Goal: Task Accomplishment & Management: Manage account settings

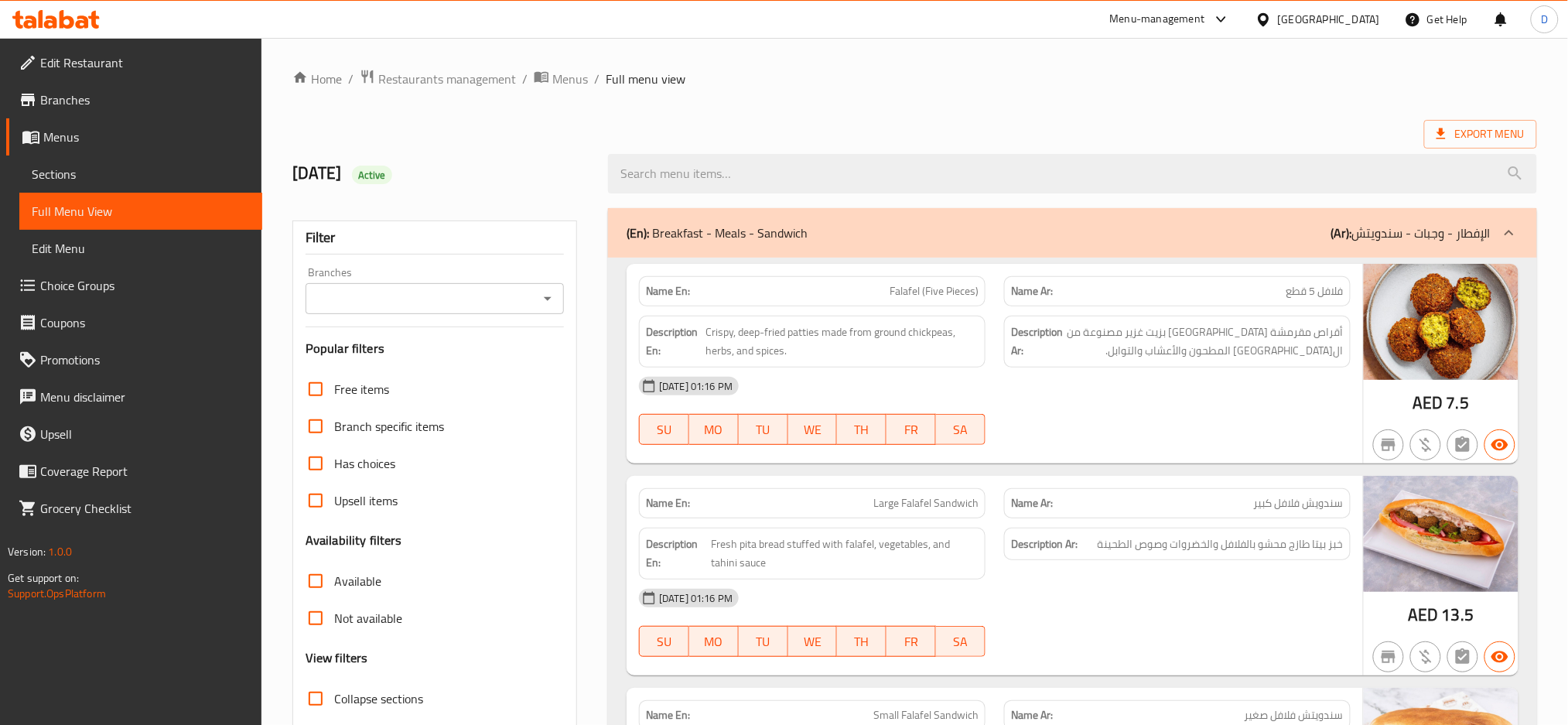
click at [1467, 125] on span "Export Menu" at bounding box center [1480, 134] width 88 height 19
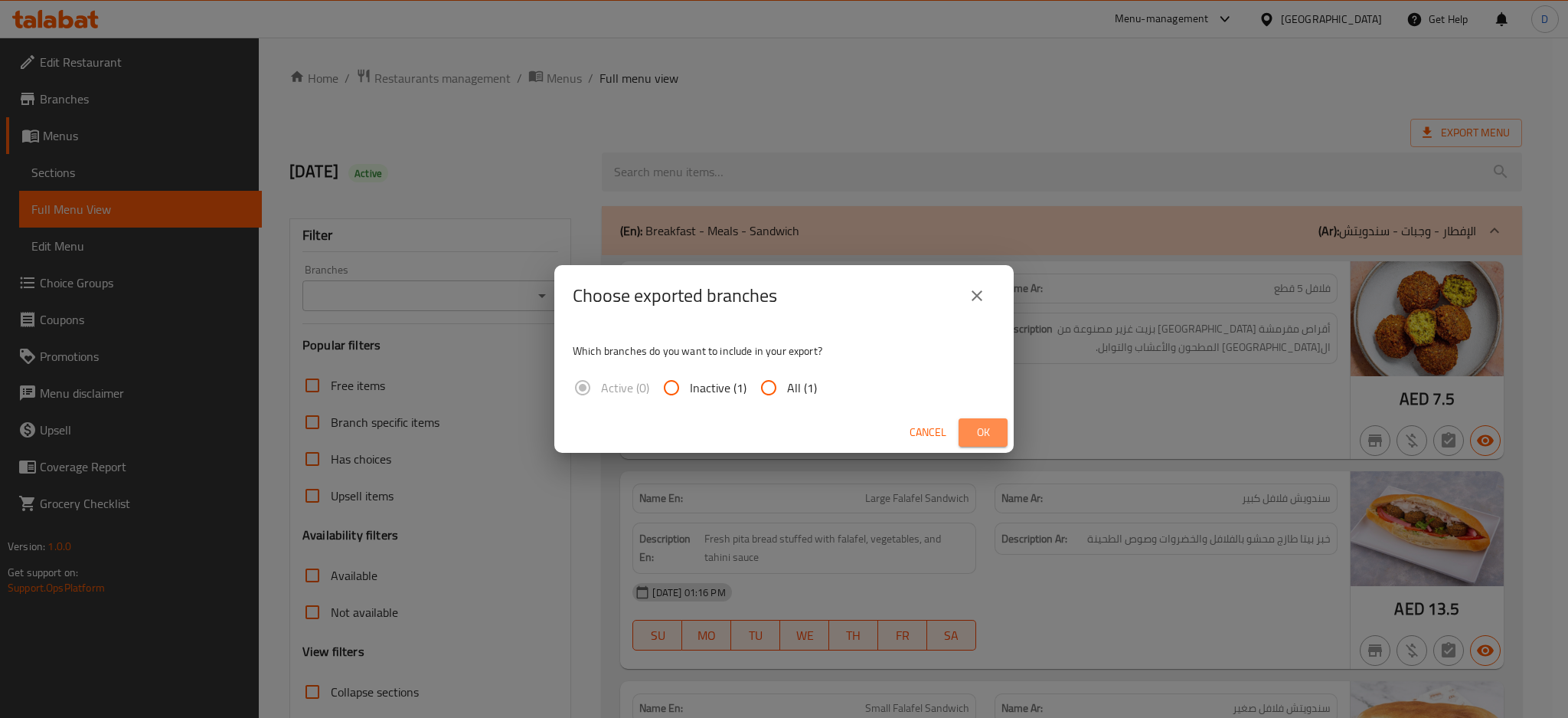
click at [991, 435] on span "Ok" at bounding box center [983, 432] width 25 height 19
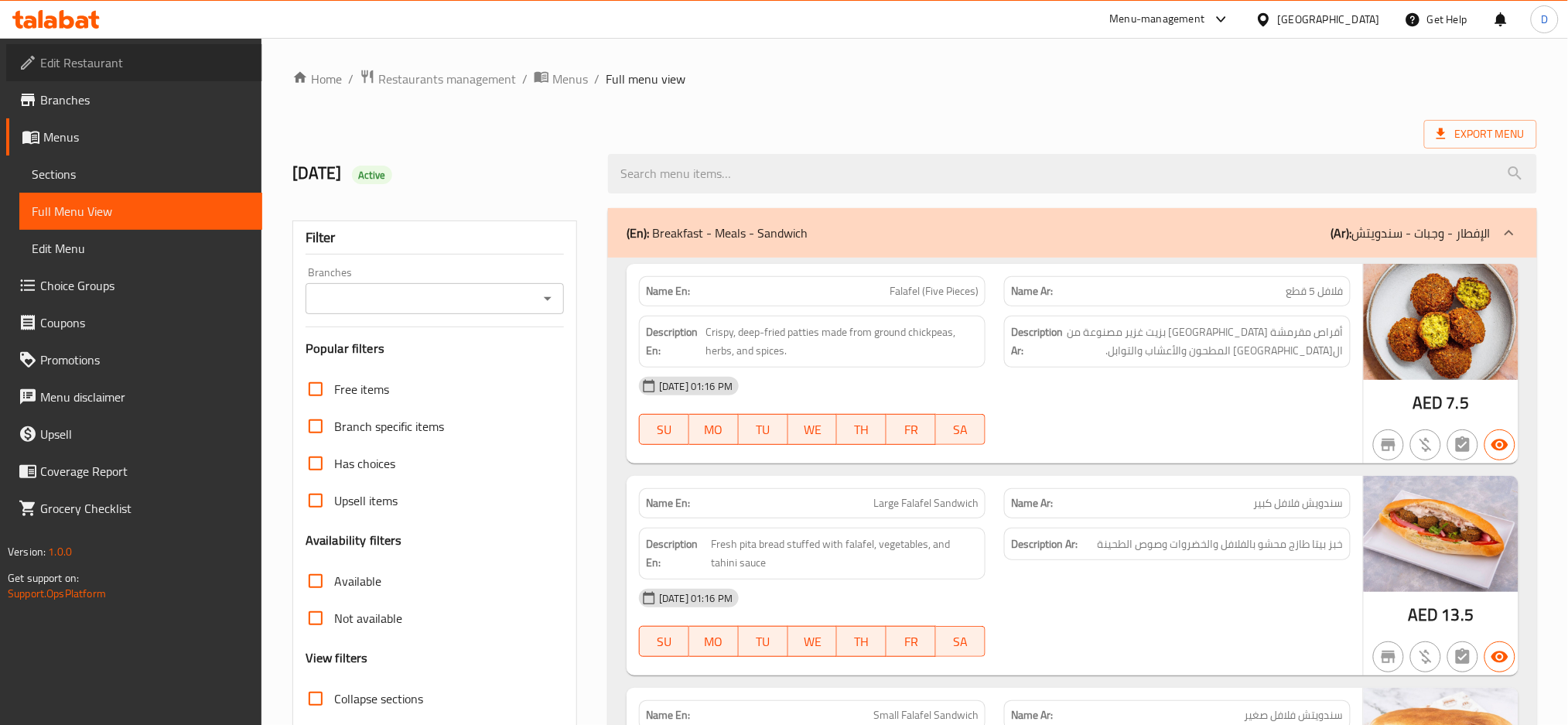
click at [140, 61] on span "Edit Restaurant" at bounding box center [145, 62] width 210 height 19
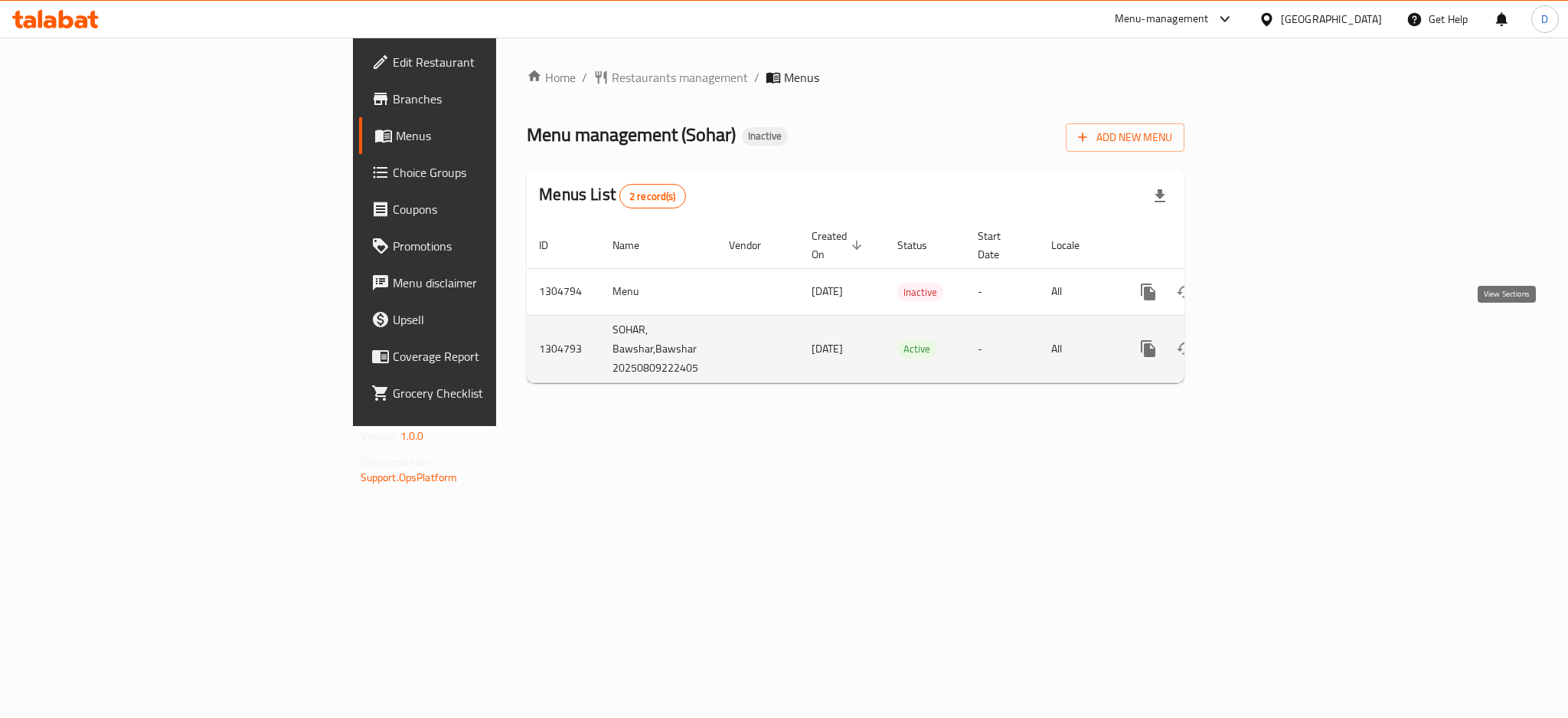
click at [1268, 339] on icon "enhanced table" at bounding box center [1259, 348] width 19 height 19
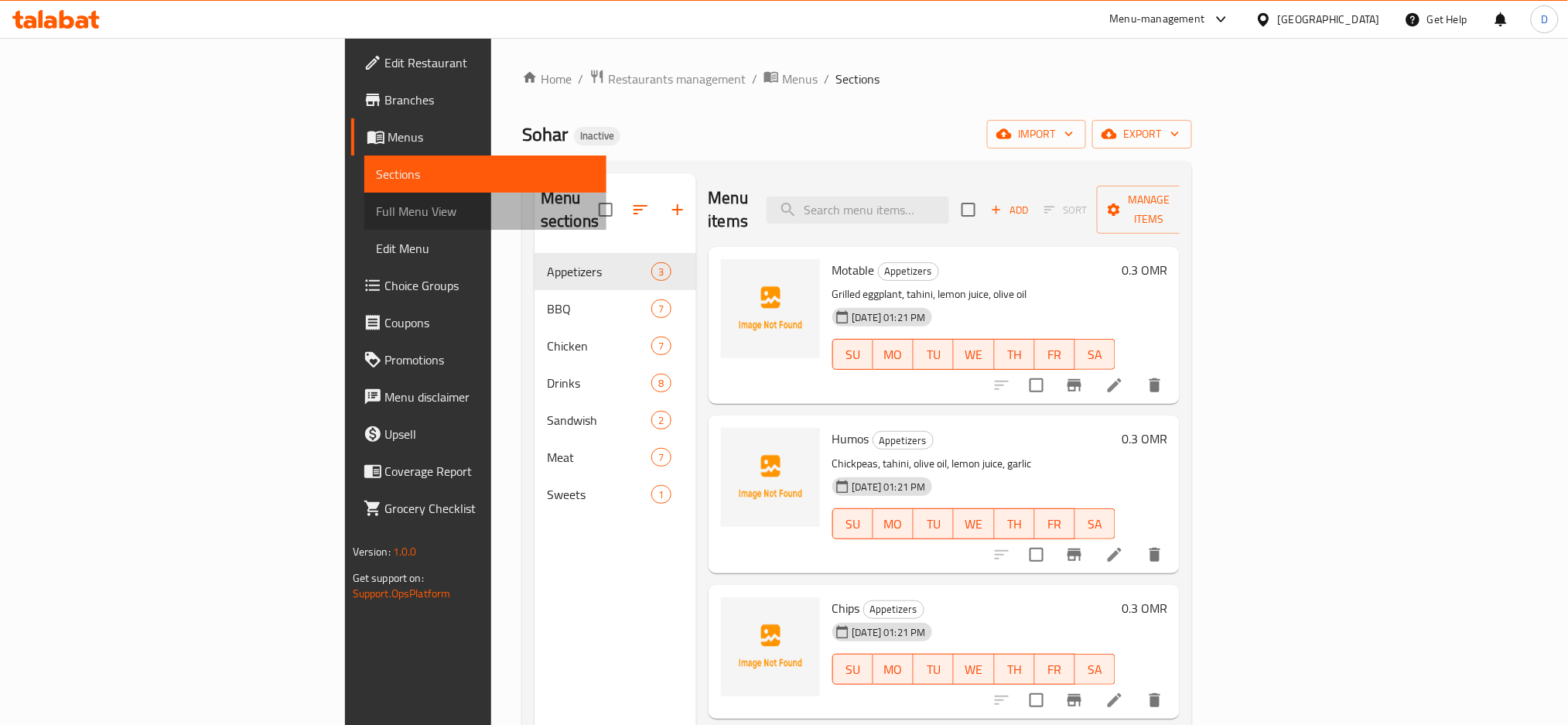
click at [377, 214] on span "Full Menu View" at bounding box center [486, 211] width 218 height 19
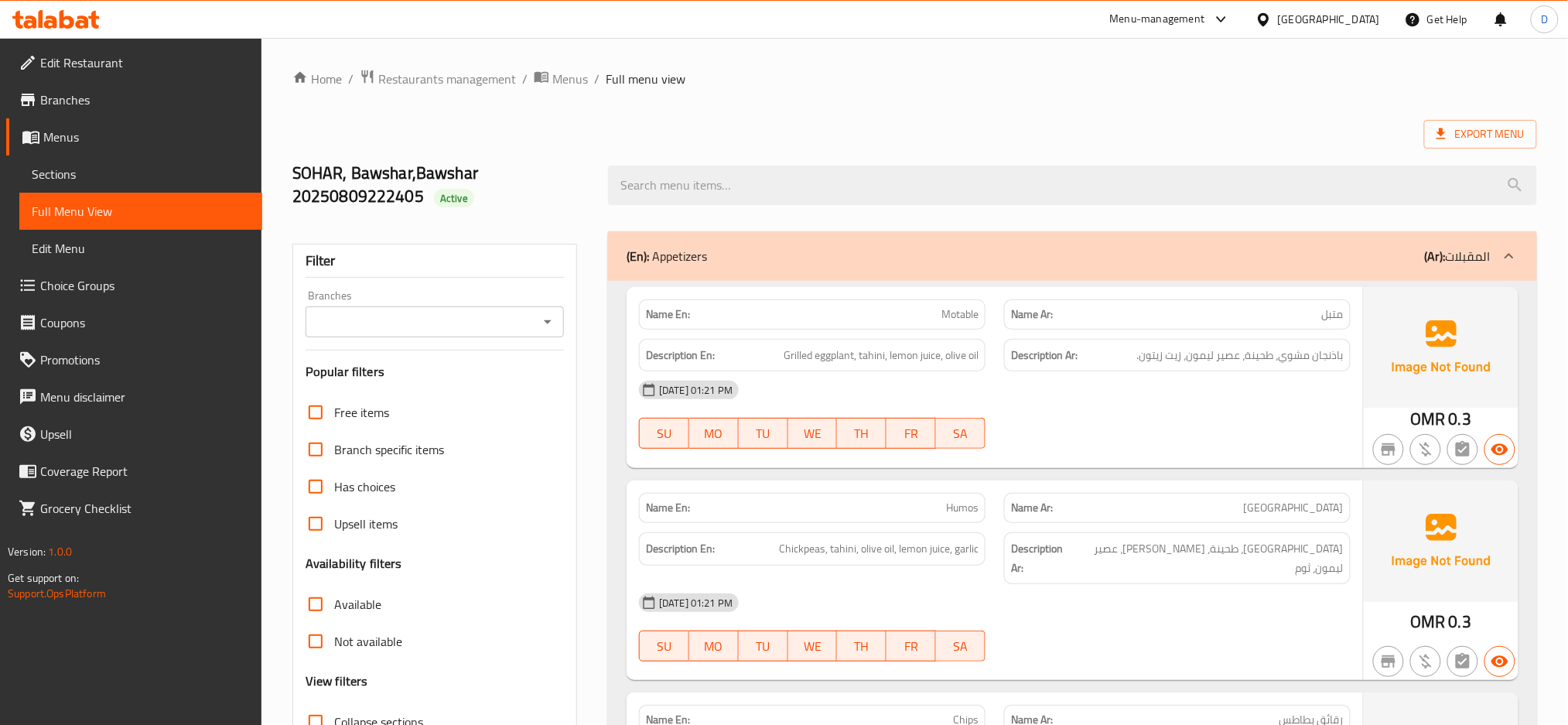
click at [1367, 398] on img at bounding box center [1441, 347] width 154 height 121
click at [1106, 461] on div "Name En: Motable Name Ar: متبل Description En: Grilled eggplant, tahini, lemon …" at bounding box center [995, 377] width 736 height 181
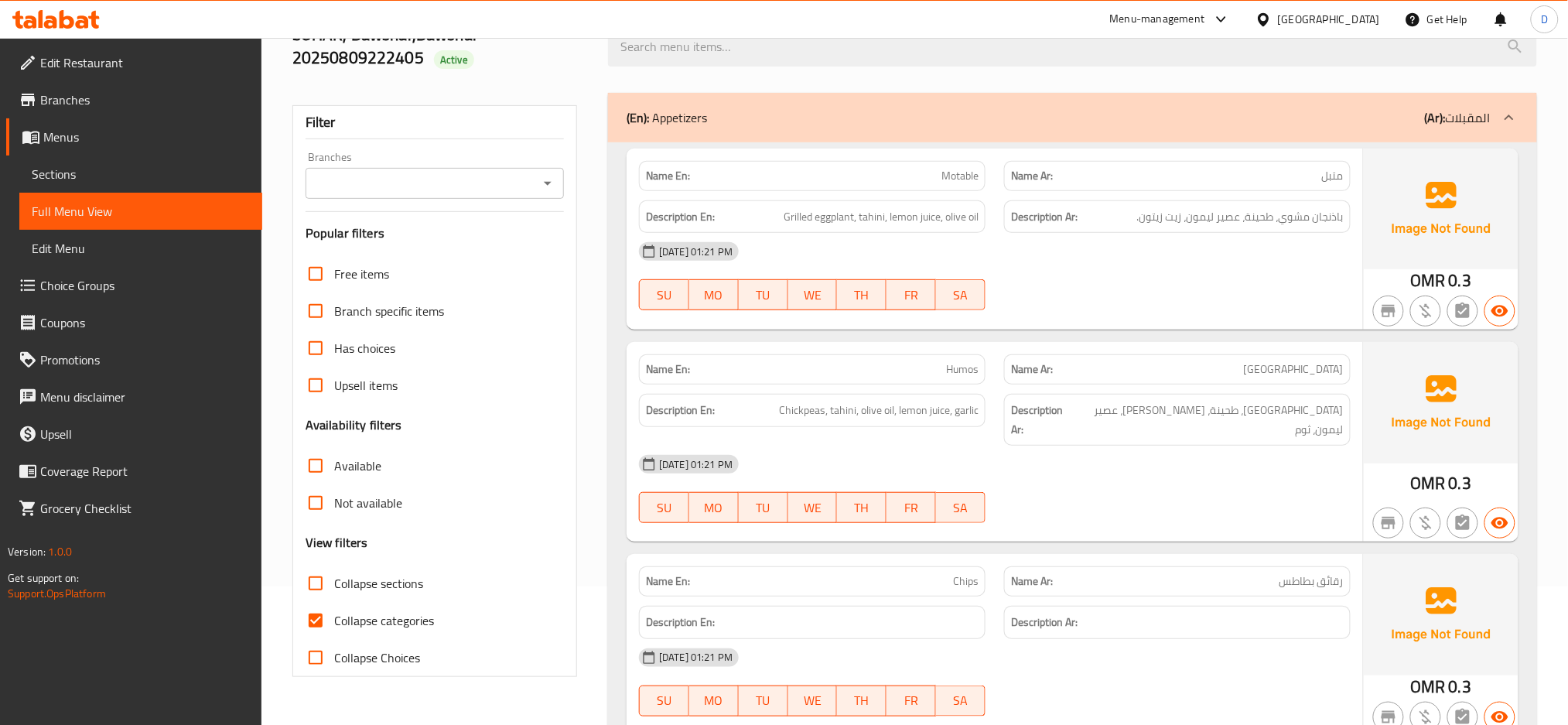
scroll to position [141, 0]
drag, startPoint x: 412, startPoint y: 608, endPoint x: 407, endPoint y: 569, distance: 39.3
click at [407, 569] on div "Free items Branch specific items Has choices Upsell items Availability filters …" at bounding box center [434, 463] width 258 height 421
click at [407, 571] on span "Collapse sections" at bounding box center [379, 581] width 89 height 19
click at [334, 569] on input "Collapse sections" at bounding box center [316, 581] width 37 height 37
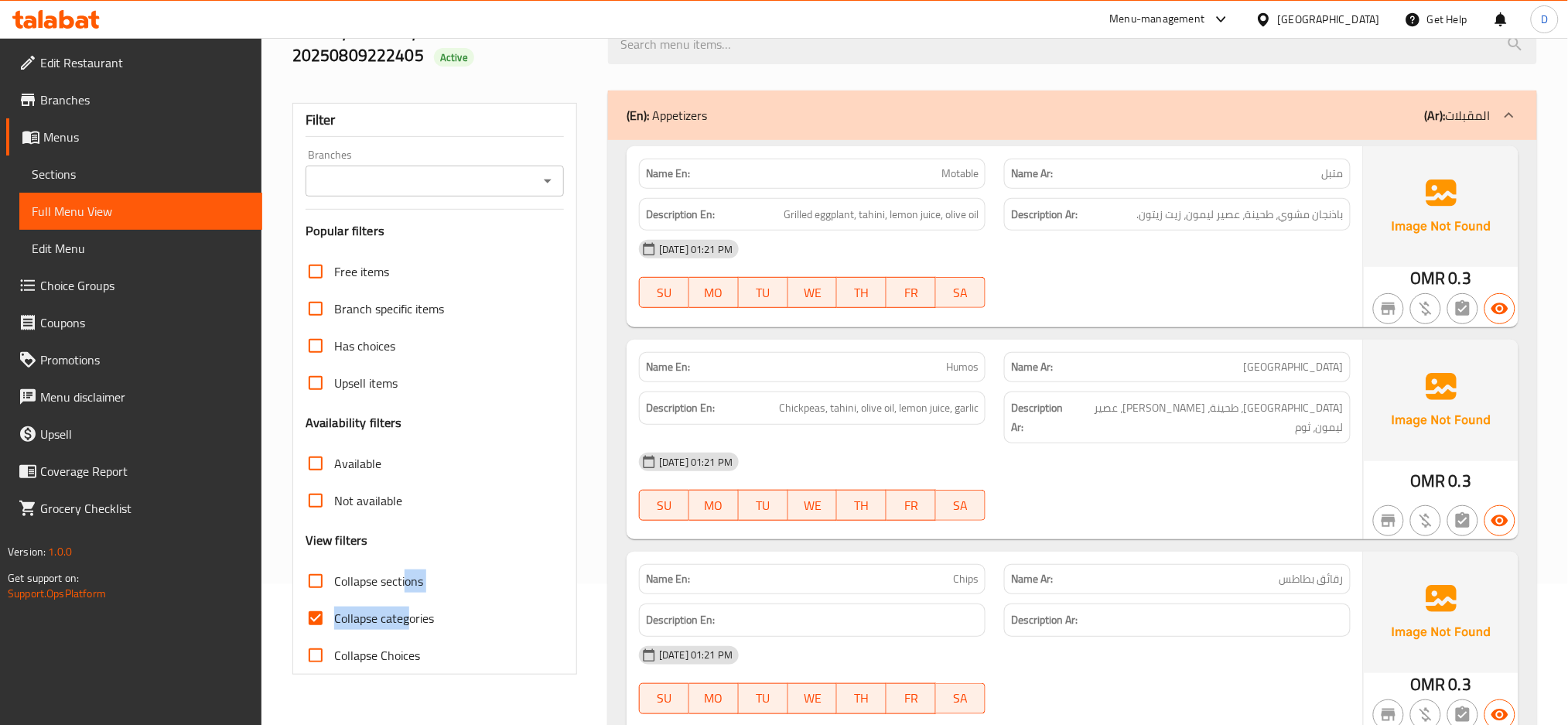
checkbox input "true"
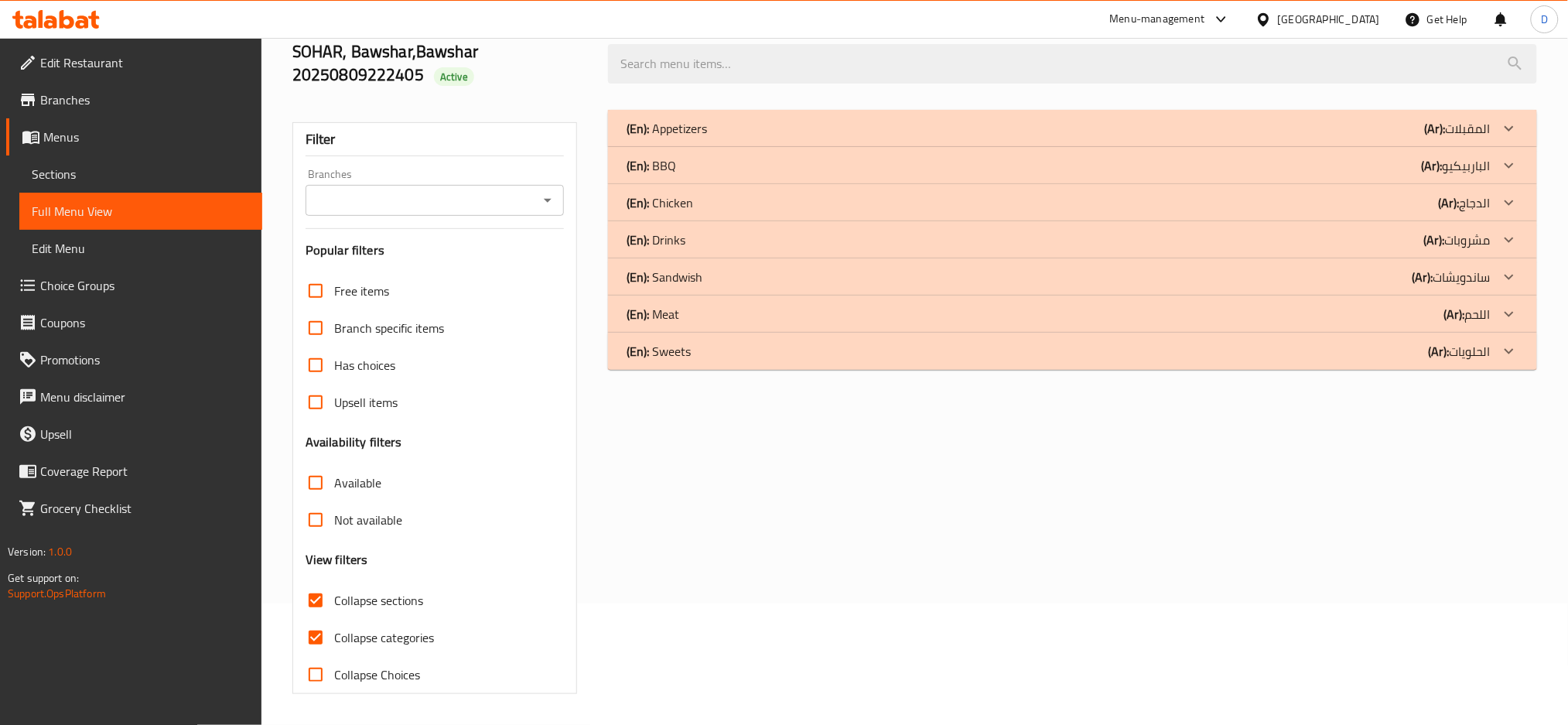
scroll to position [122, 0]
click at [406, 638] on span "Collapse categories" at bounding box center [384, 638] width 100 height 19
click at [334, 638] on input "Collapse categories" at bounding box center [316, 638] width 37 height 37
checkbox input "false"
click at [1446, 140] on b "(Ar):" at bounding box center [1435, 129] width 21 height 23
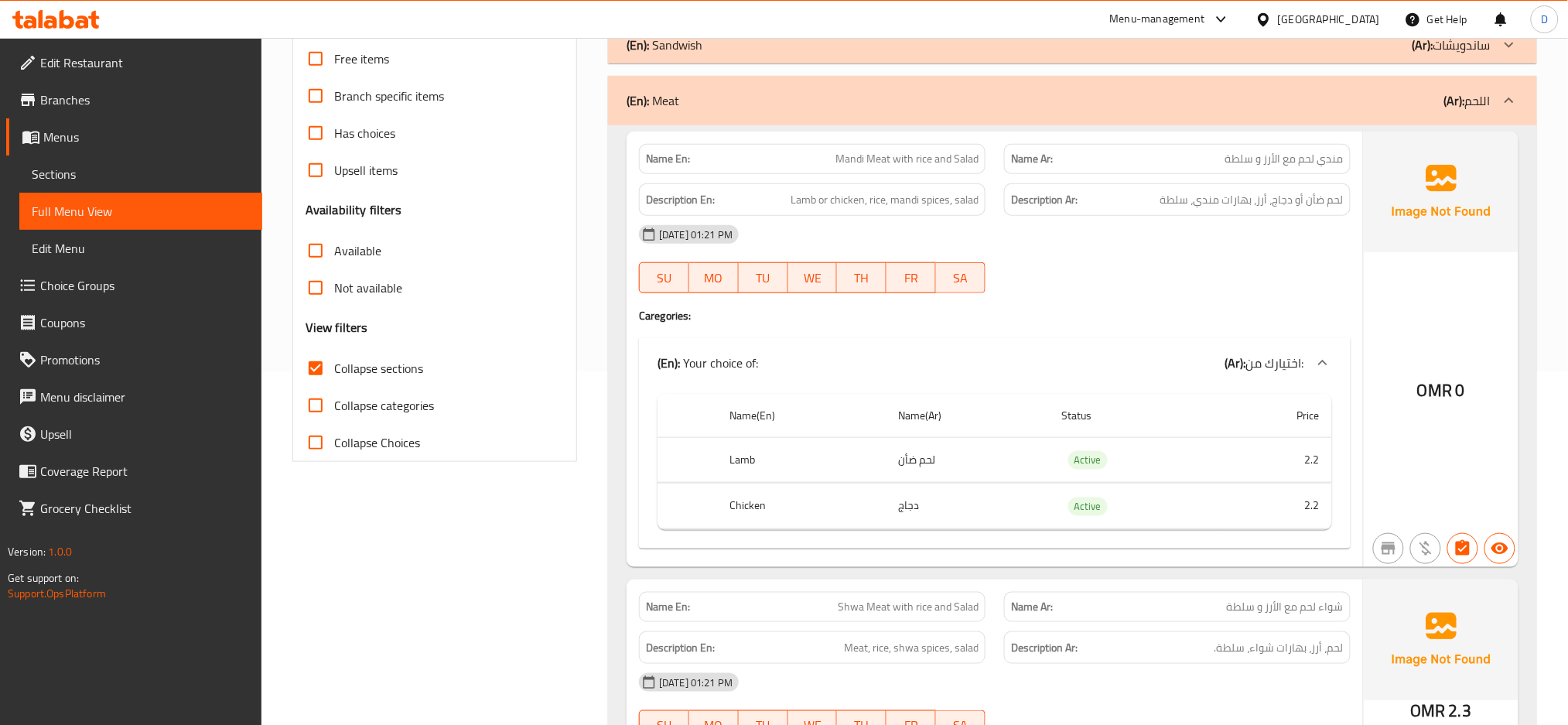
scroll to position [352, 0]
click at [923, 157] on span "Mandi Meat with rice and Salad" at bounding box center [907, 160] width 143 height 16
copy span "Mandi Meat with rice and Salad"
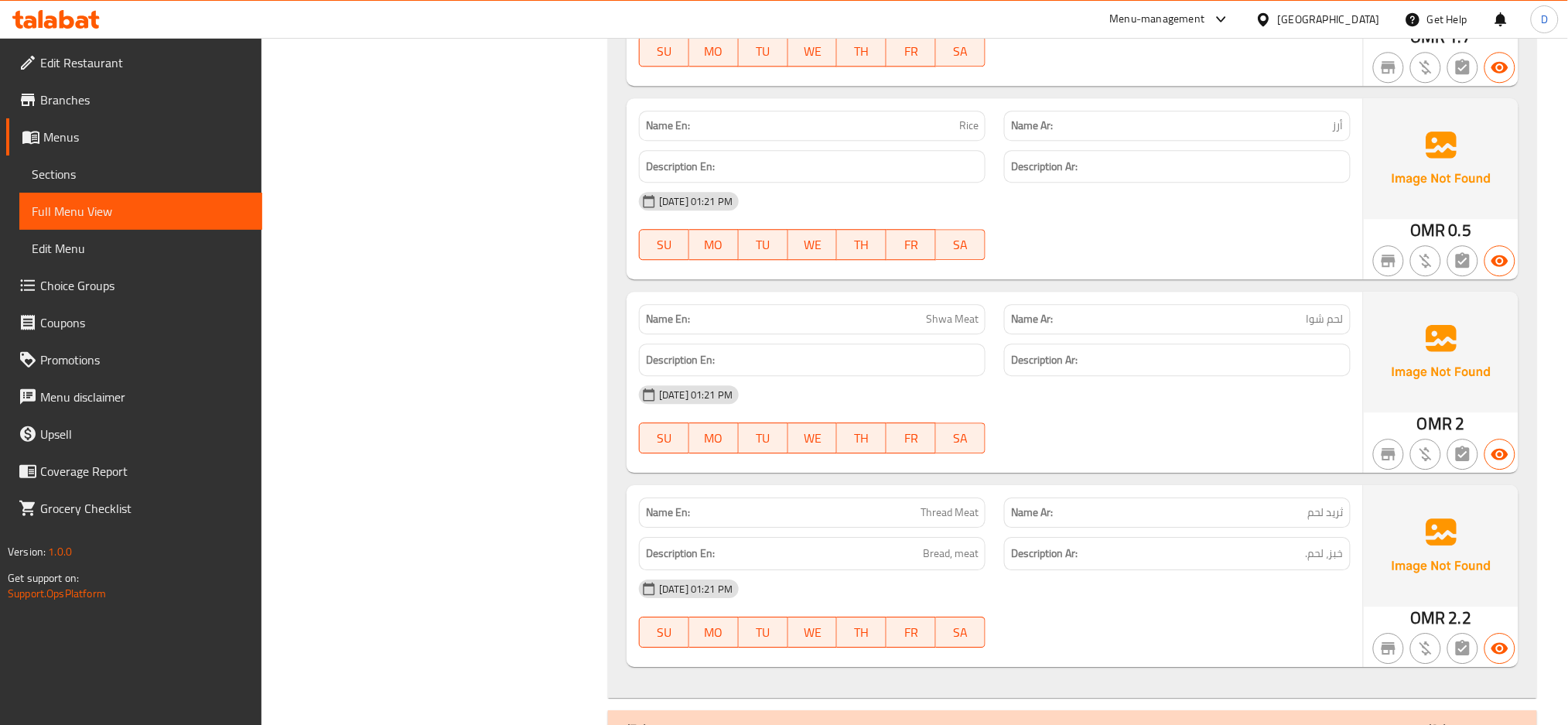
scroll to position [1431, 0]
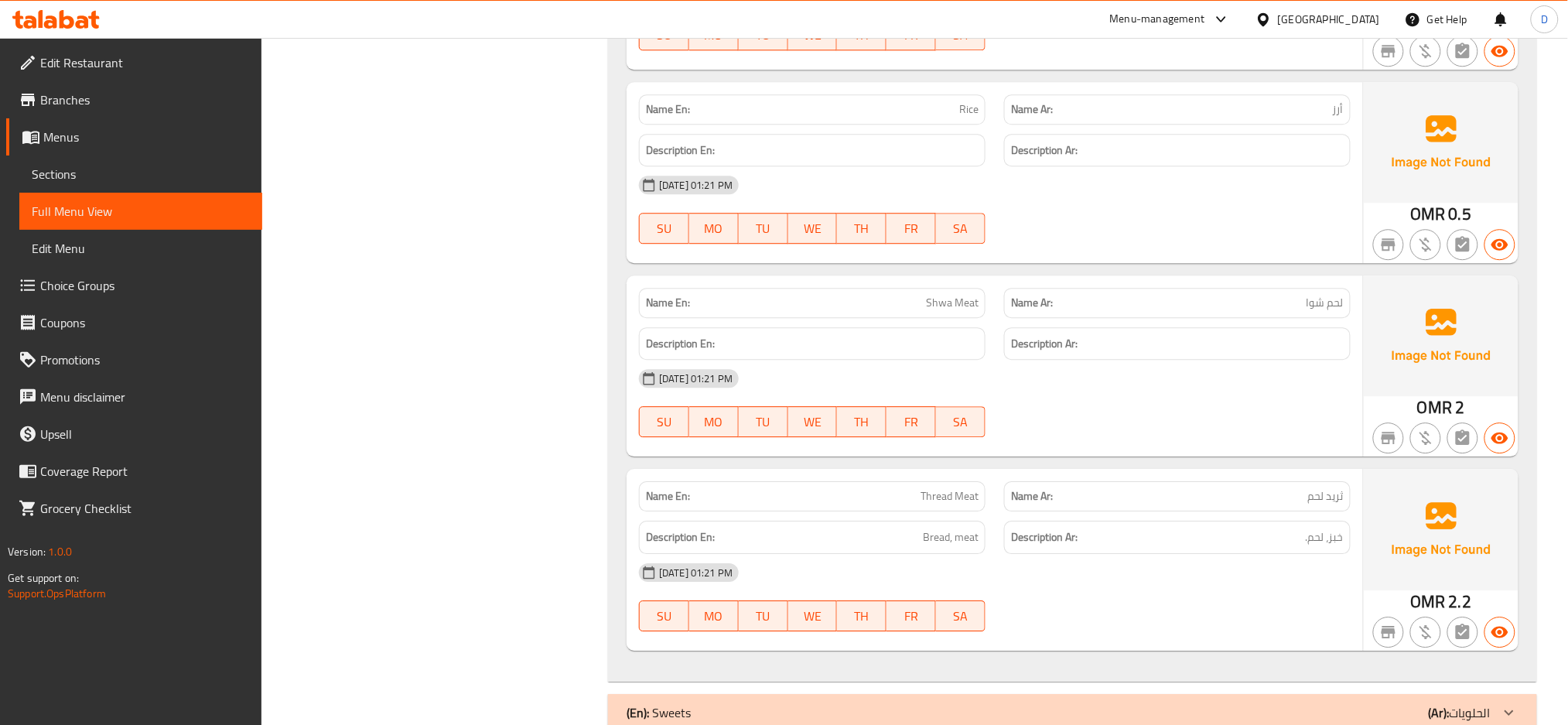
click at [924, 341] on h6 "Description En:" at bounding box center [812, 344] width 333 height 19
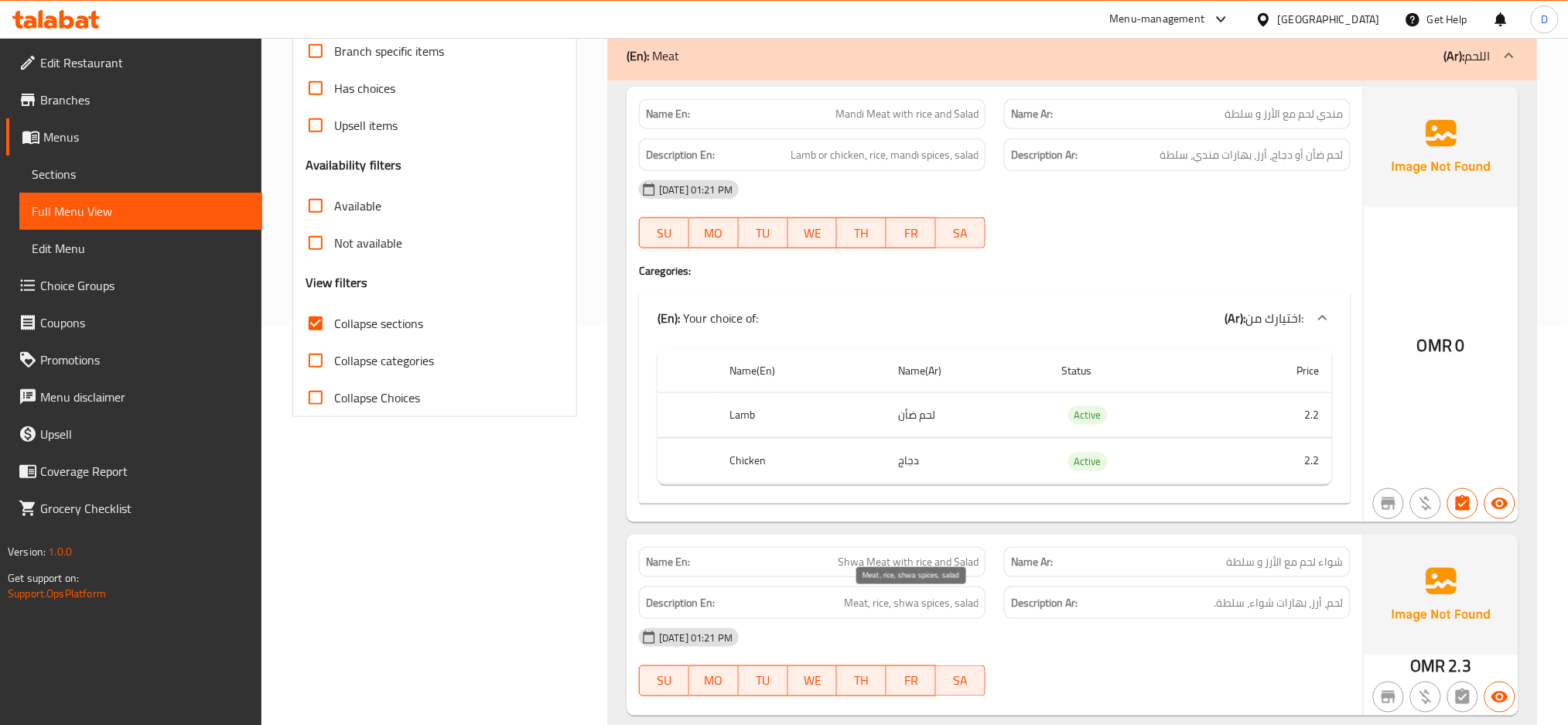
scroll to position [388, 0]
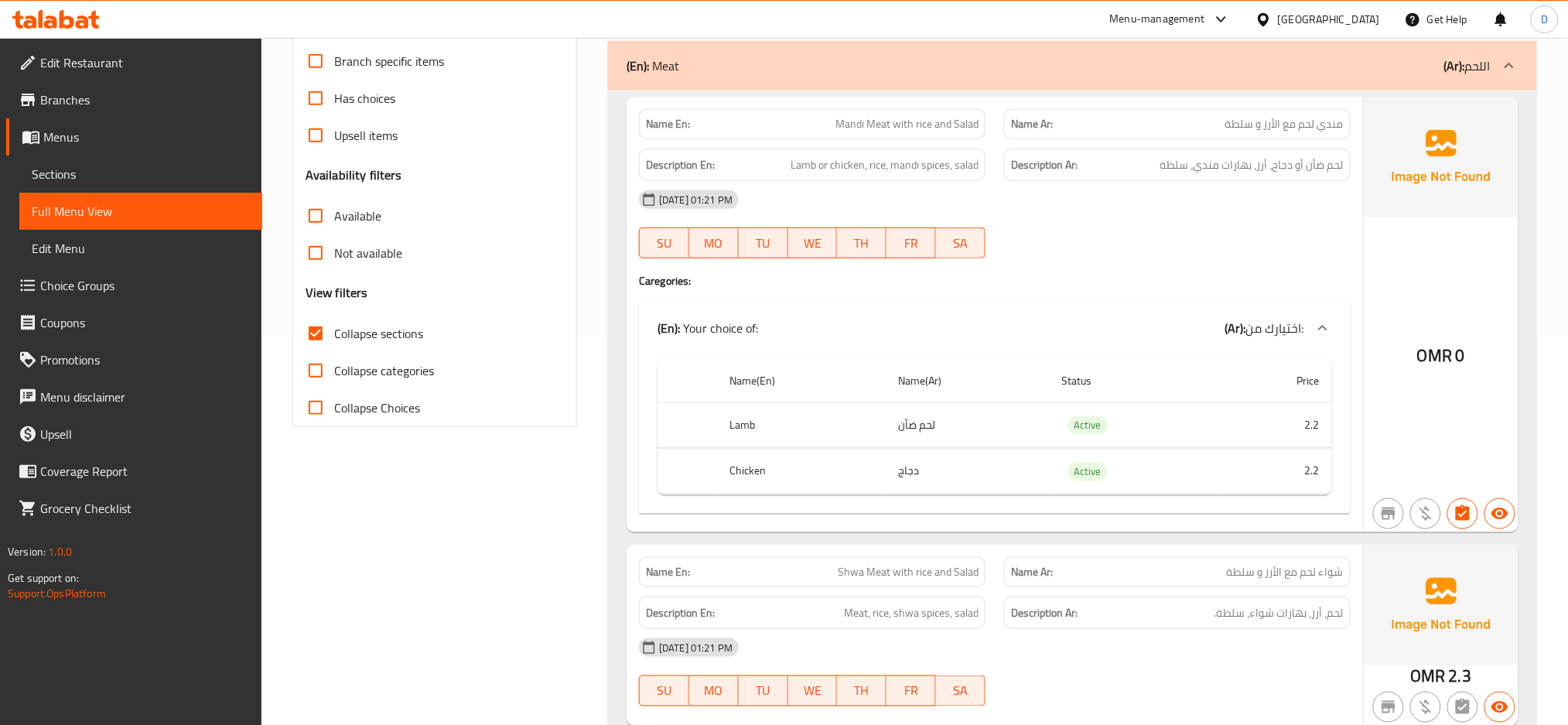
click at [881, 199] on div "[DATE] 01:21 PM" at bounding box center [994, 200] width 730 height 37
click at [987, 79] on div "(En): Meat (Ar): اللحم" at bounding box center [1072, 65] width 929 height 49
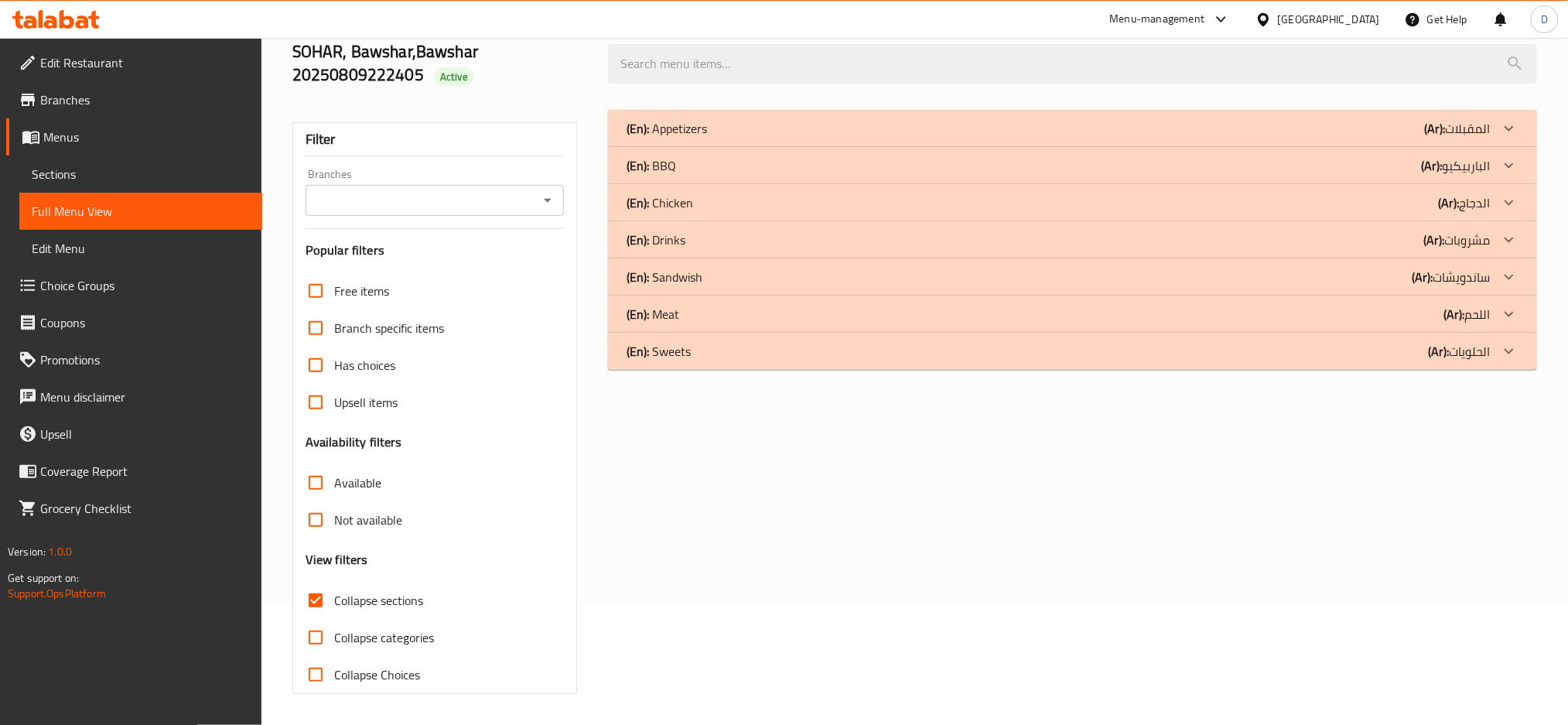
scroll to position [122, 0]
click at [949, 138] on div "(En): Chicken (Ar): الدجاج" at bounding box center [1059, 129] width 864 height 19
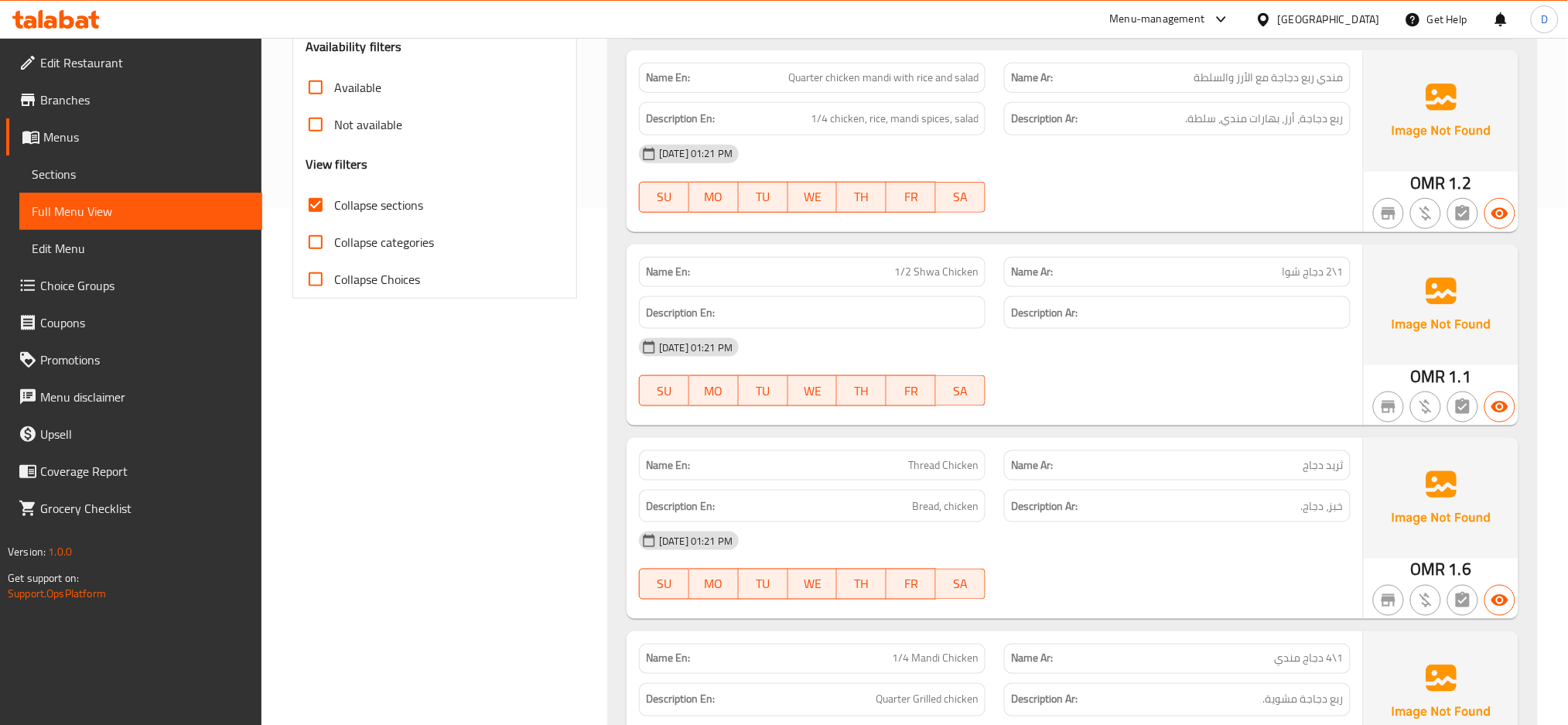
scroll to position [0, 0]
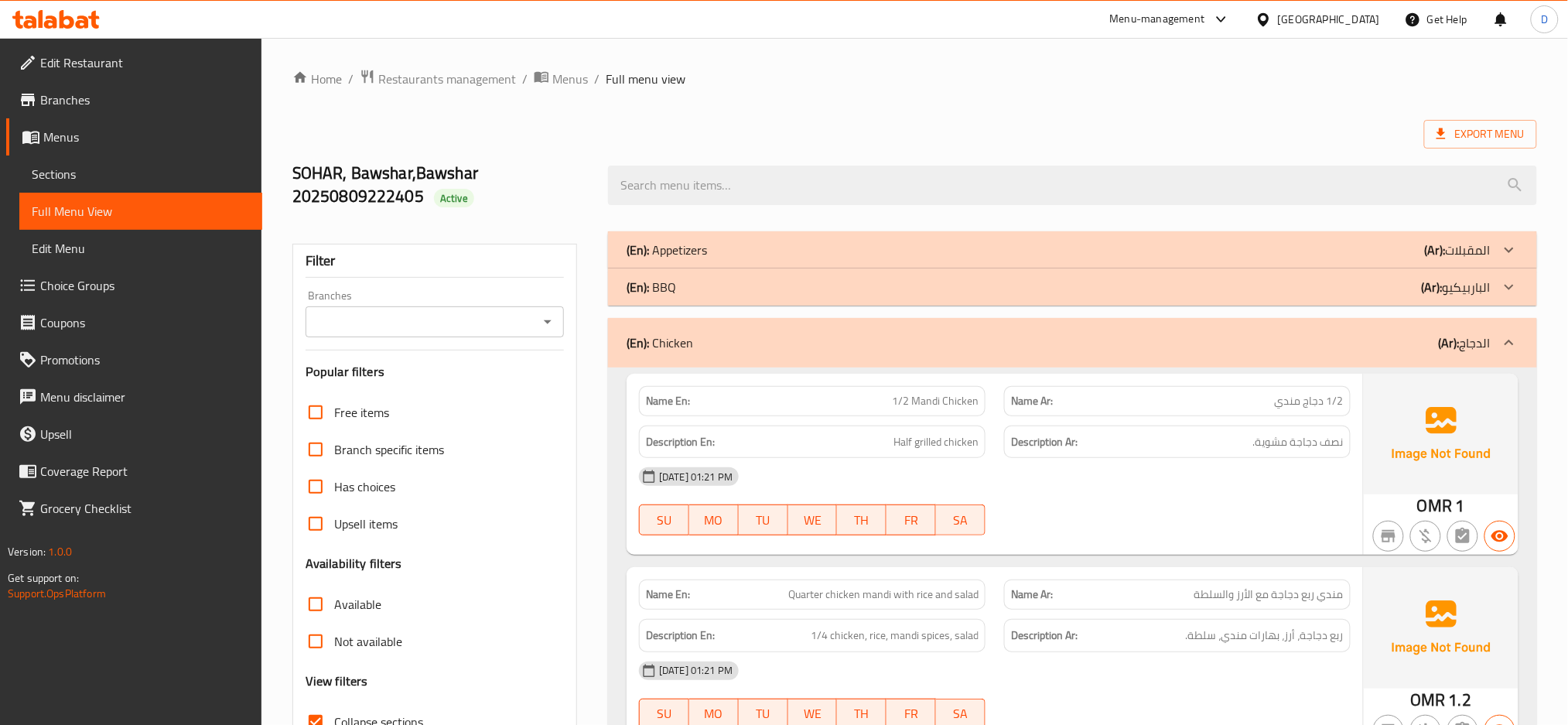
click at [1038, 437] on strong "Description Ar:" at bounding box center [1044, 442] width 66 height 19
click at [573, 87] on span "Menus" at bounding box center [570, 79] width 36 height 19
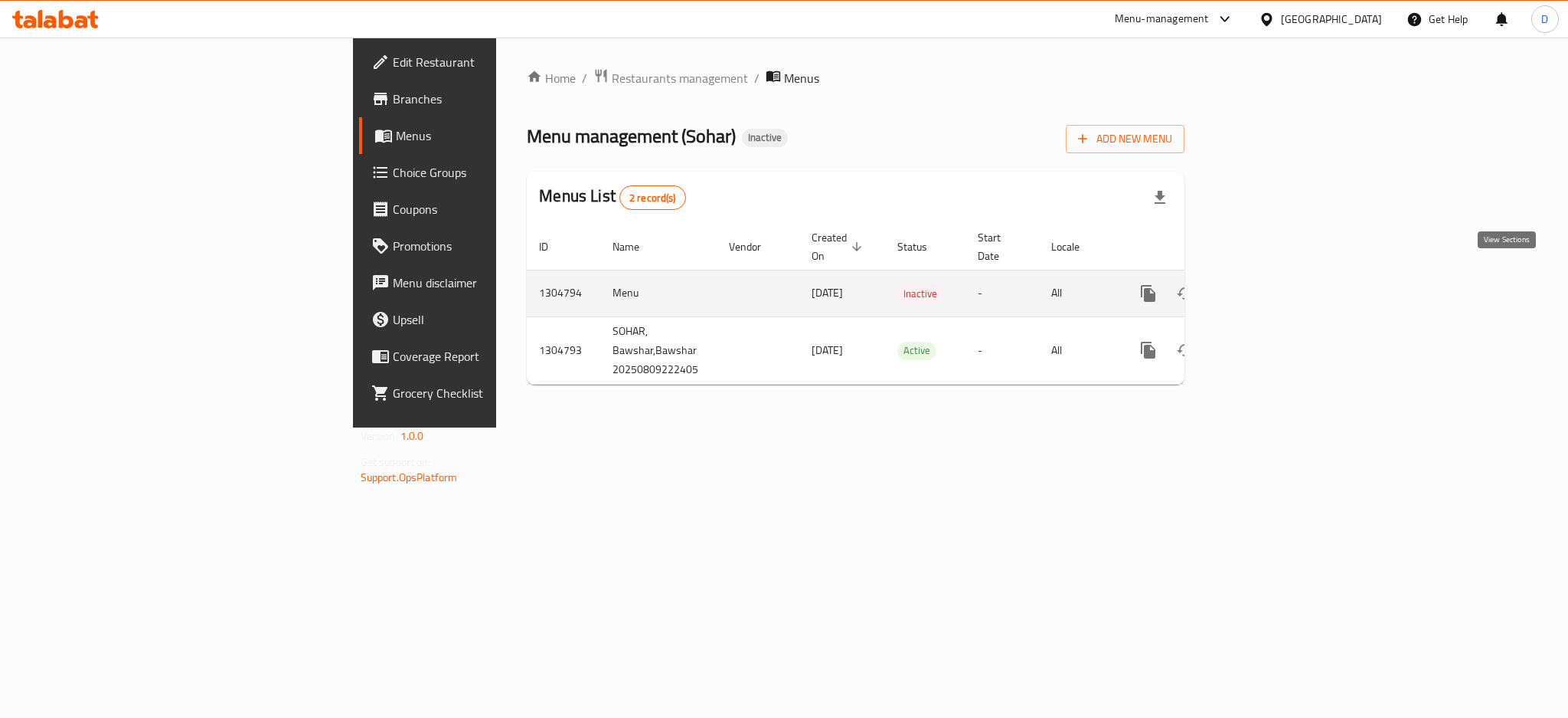
click at [1266, 286] on icon "enhanced table" at bounding box center [1259, 293] width 14 height 14
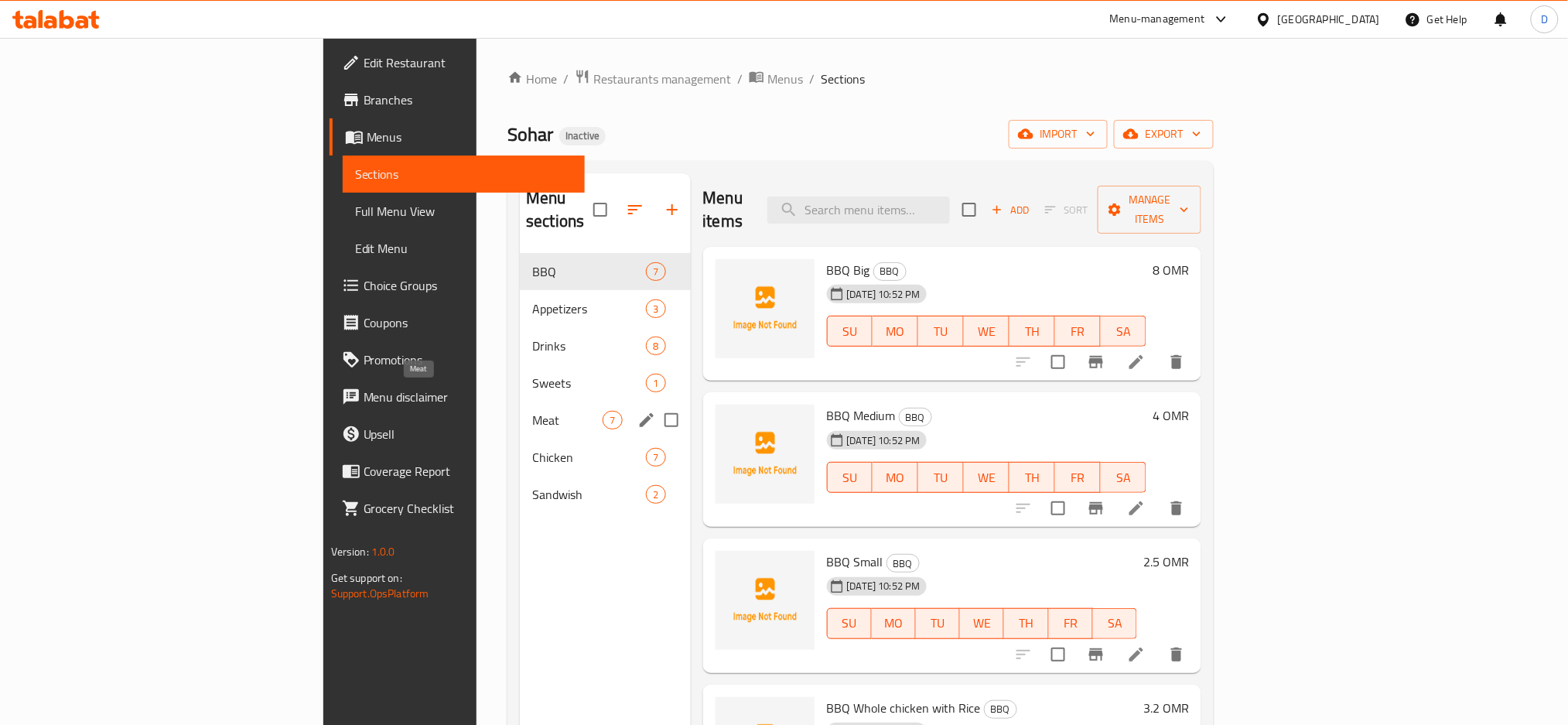
click at [532, 411] on span "Meat" at bounding box center [567, 420] width 70 height 19
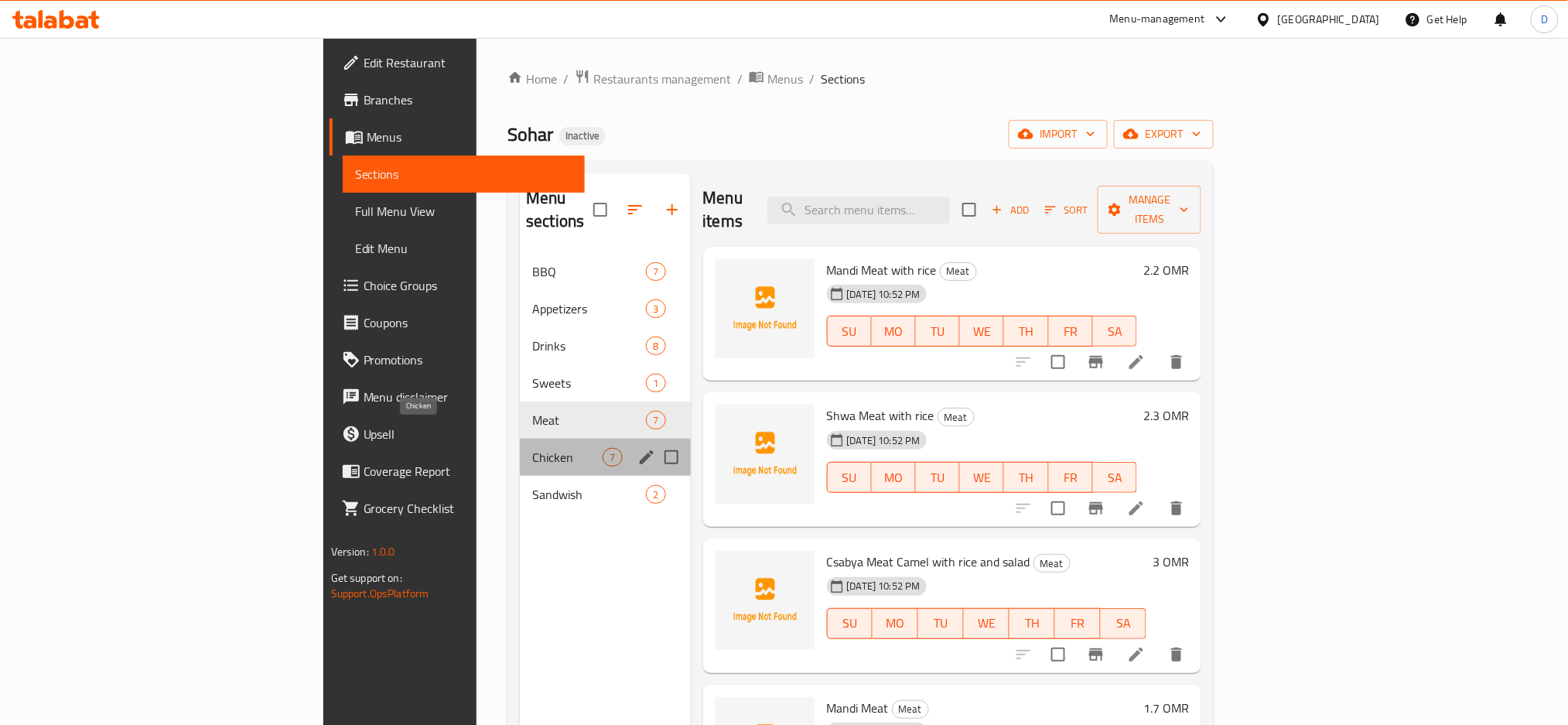
click at [532, 447] on span "Chicken" at bounding box center [567, 457] width 70 height 19
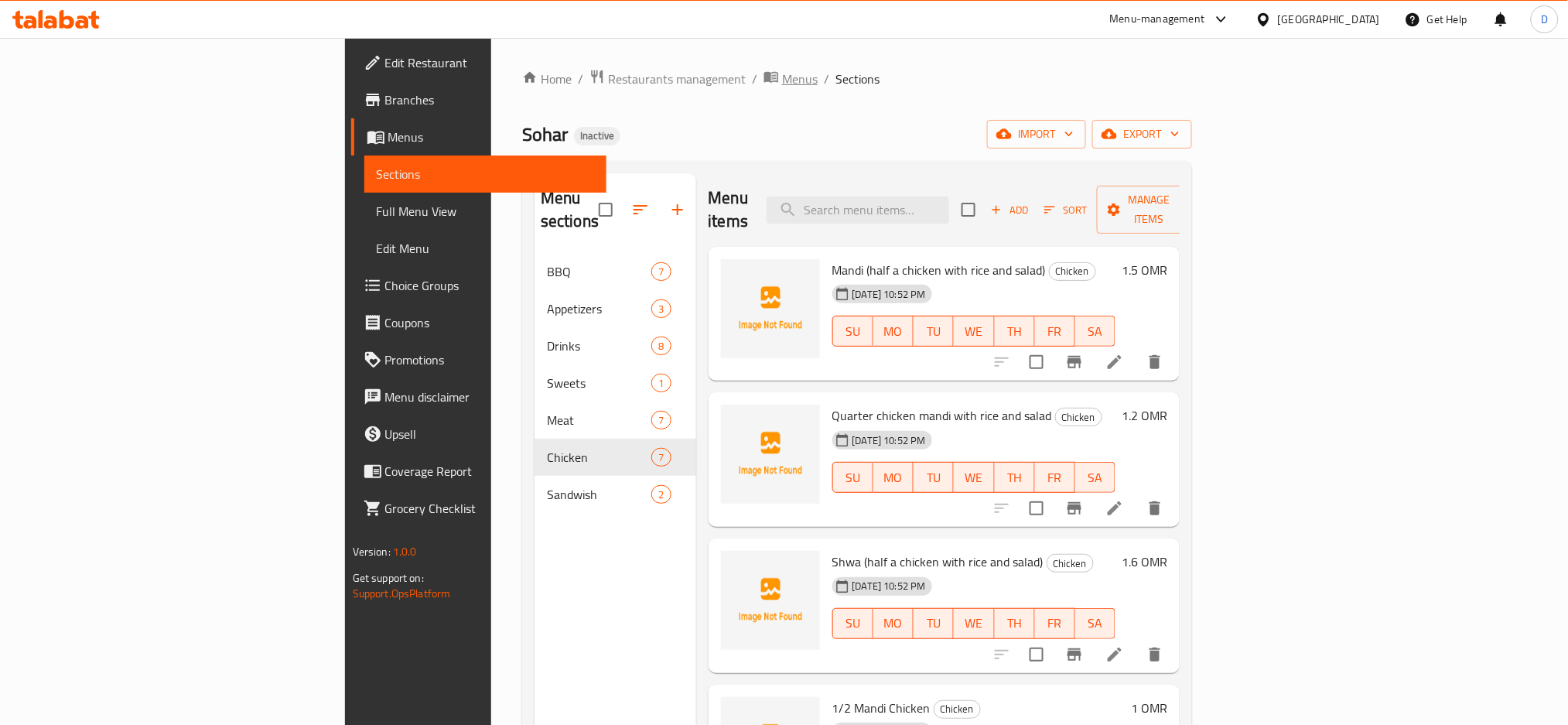
click at [782, 82] on span "Menus" at bounding box center [800, 79] width 36 height 19
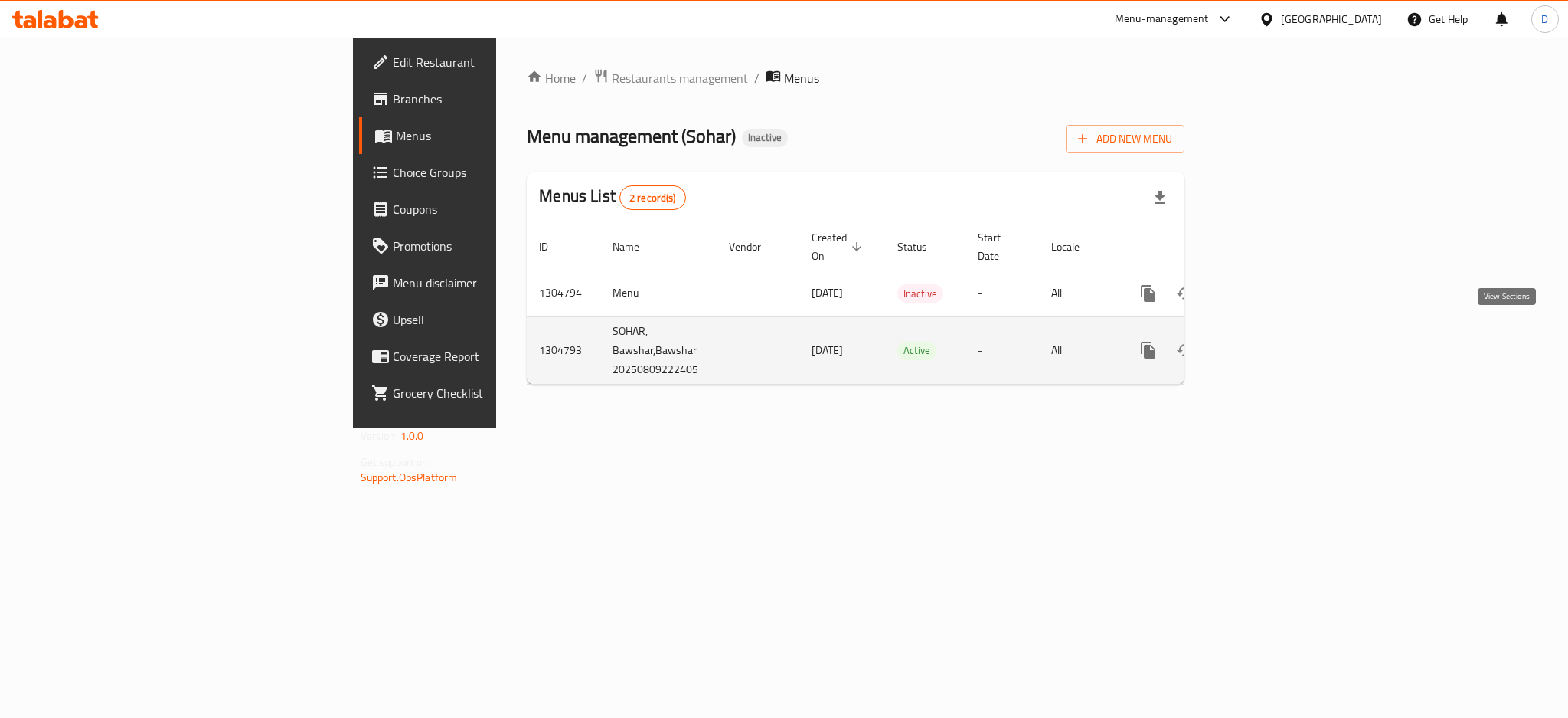
click at [1277, 332] on link "enhanced table" at bounding box center [1259, 351] width 37 height 37
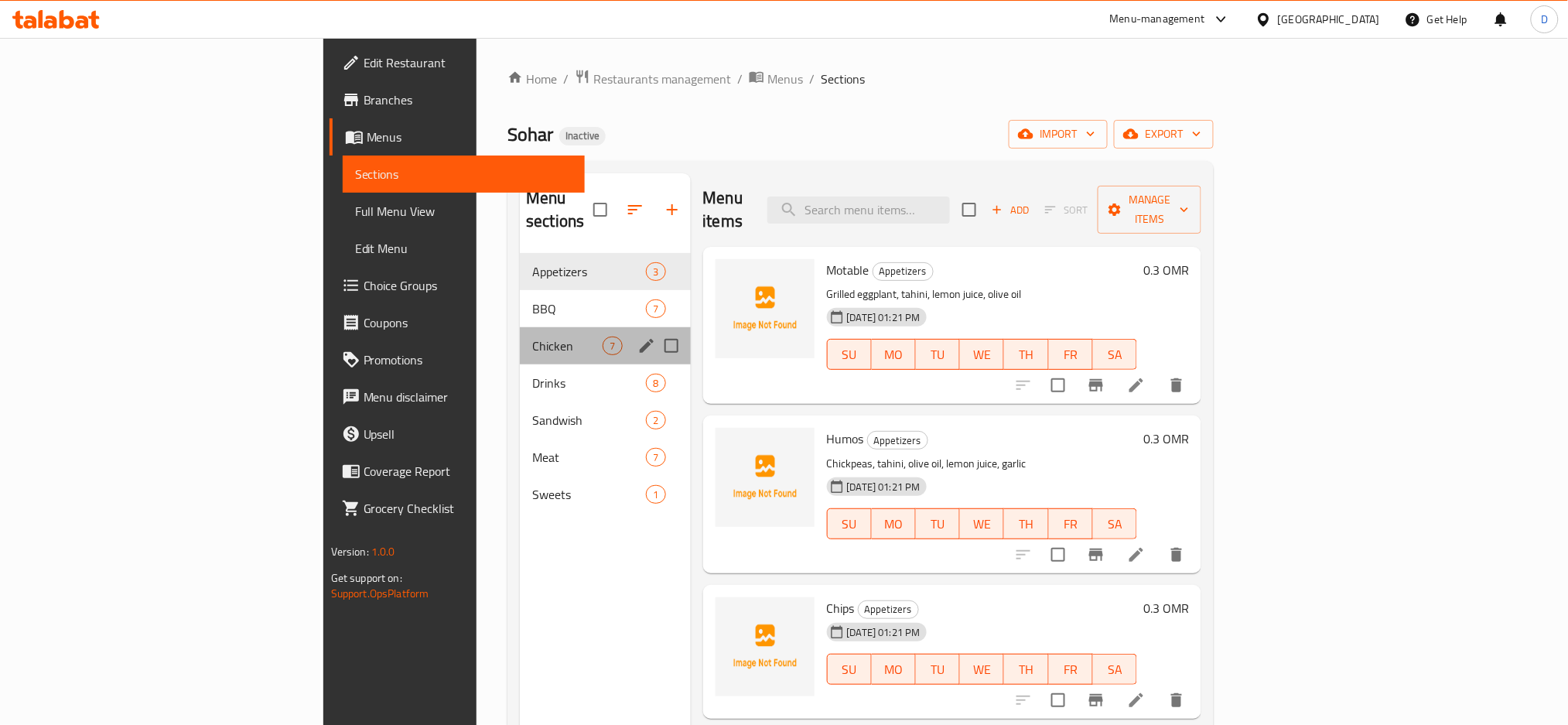
click at [520, 327] on div "Chicken 7" at bounding box center [605, 346] width 170 height 37
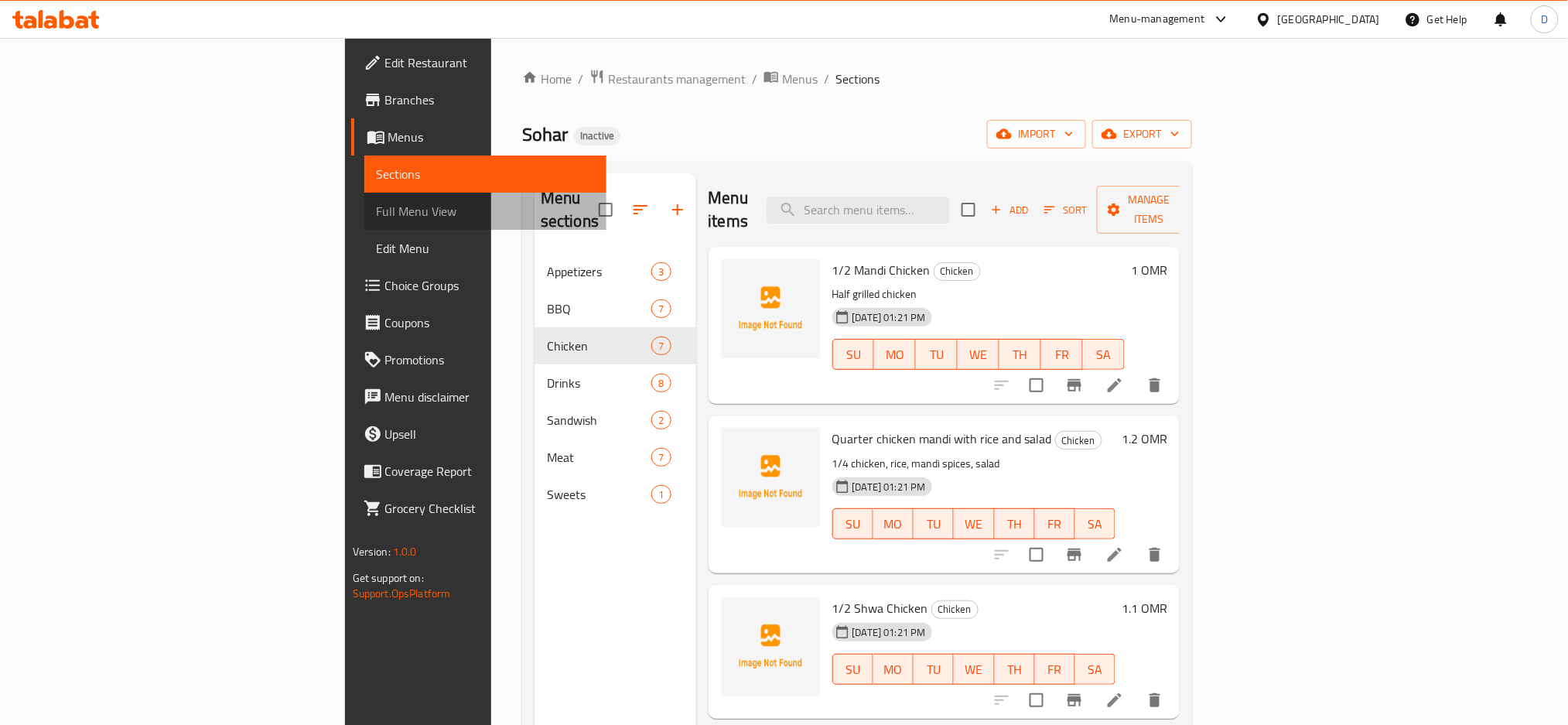
click at [377, 214] on span "Full Menu View" at bounding box center [486, 211] width 218 height 19
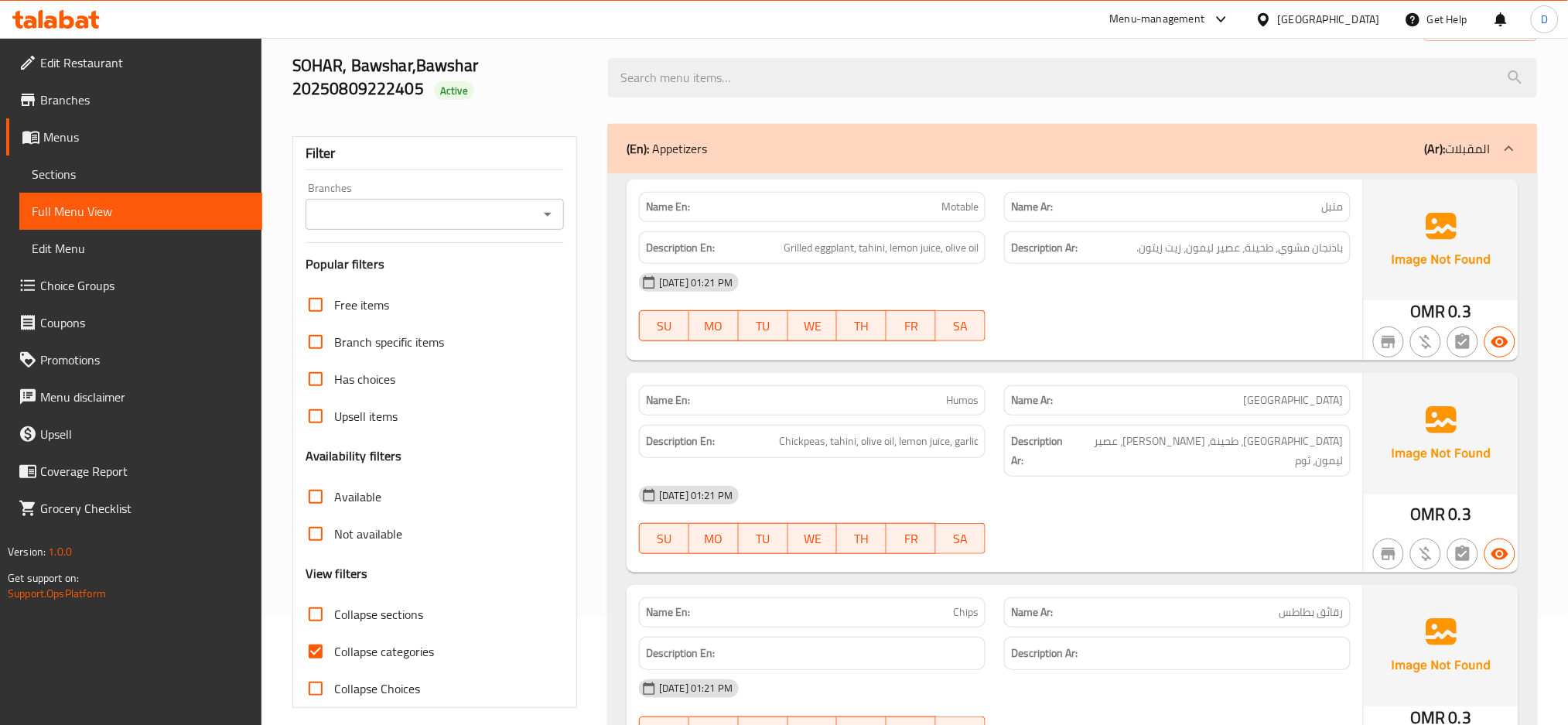
scroll to position [111, 0]
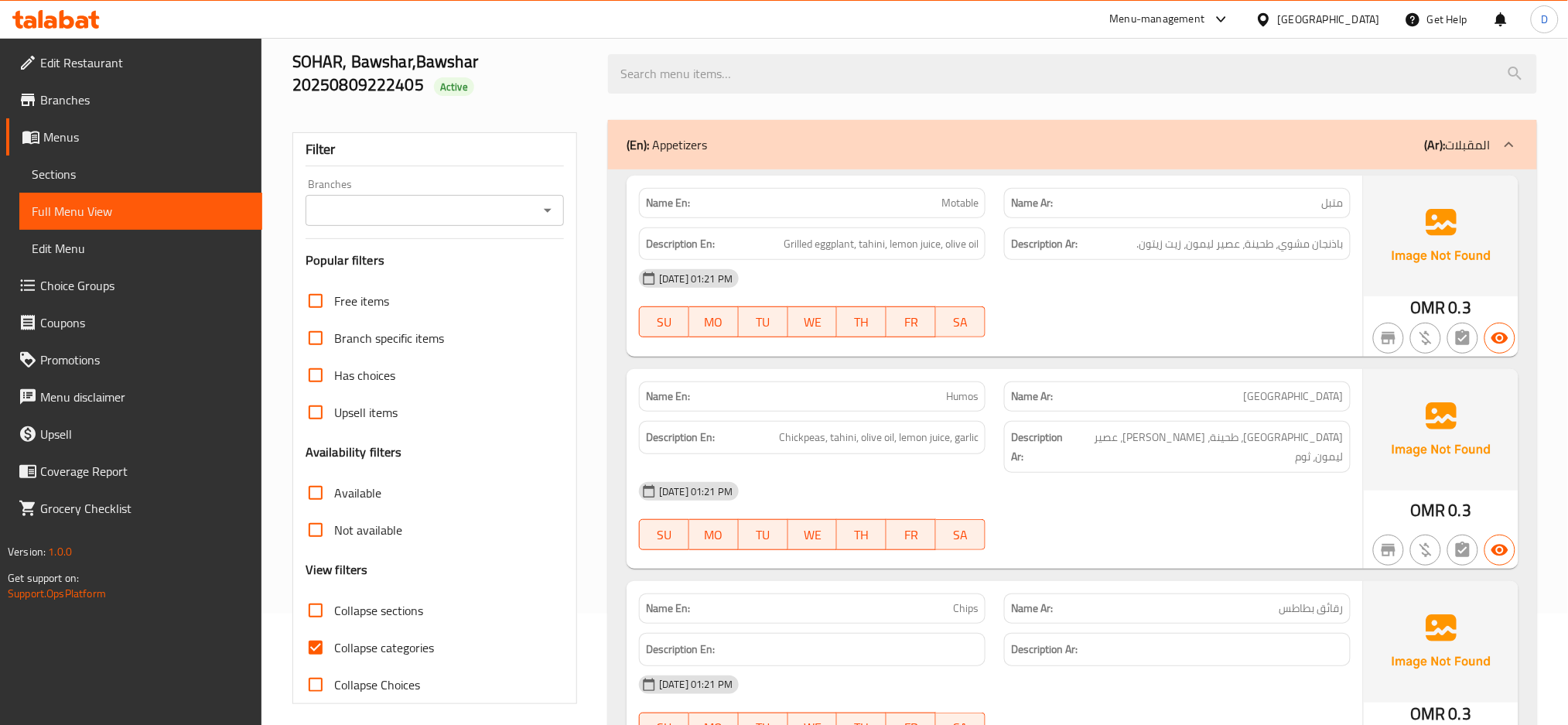
click at [380, 605] on span "Collapse sections" at bounding box center [379, 610] width 89 height 19
click at [334, 605] on input "Collapse sections" at bounding box center [316, 610] width 37 height 37
checkbox input "true"
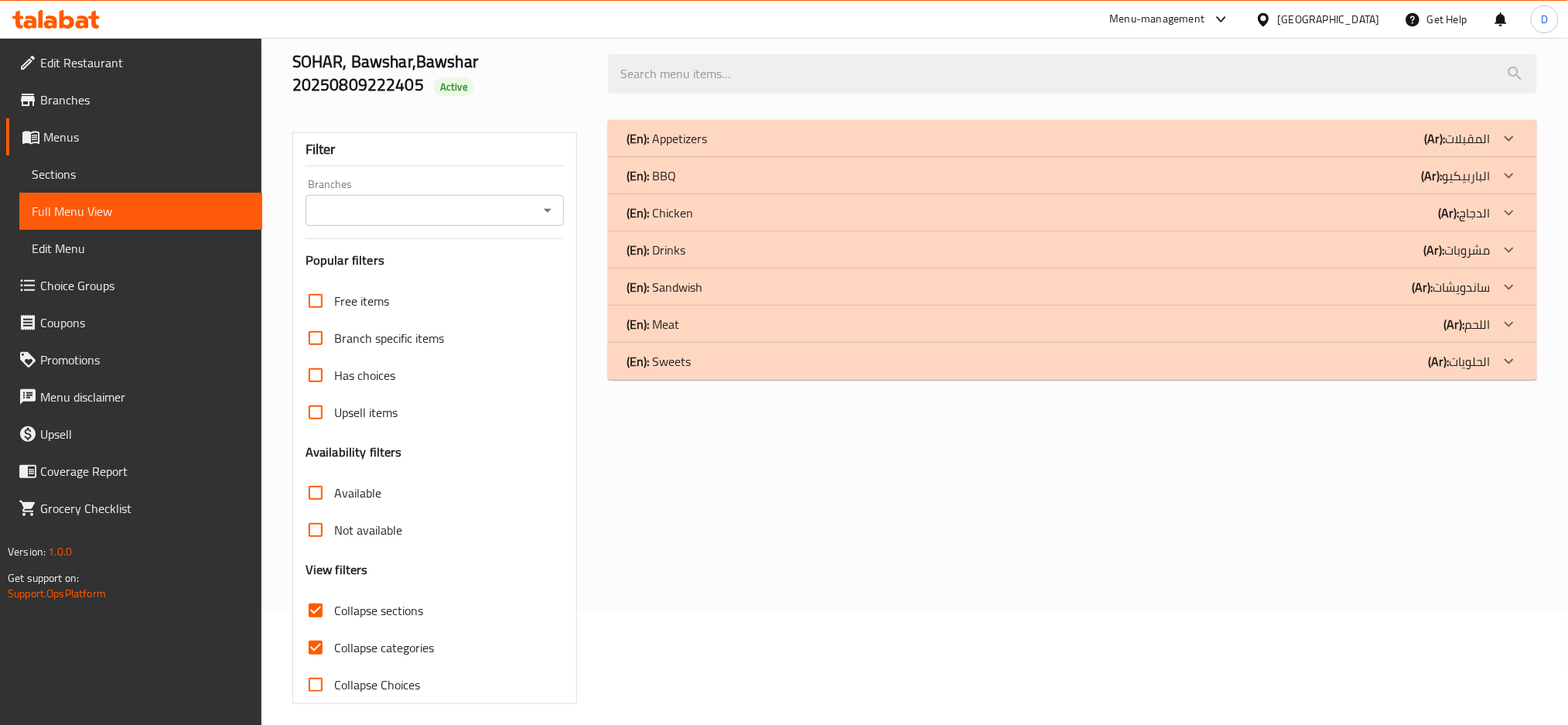
click at [389, 638] on span "Collapse categories" at bounding box center [384, 647] width 100 height 19
click at [334, 636] on input "Collapse categories" at bounding box center [316, 647] width 37 height 37
checkbox input "false"
click at [752, 147] on div "(En): Chicken (Ar): الدجاج" at bounding box center [1059, 139] width 864 height 19
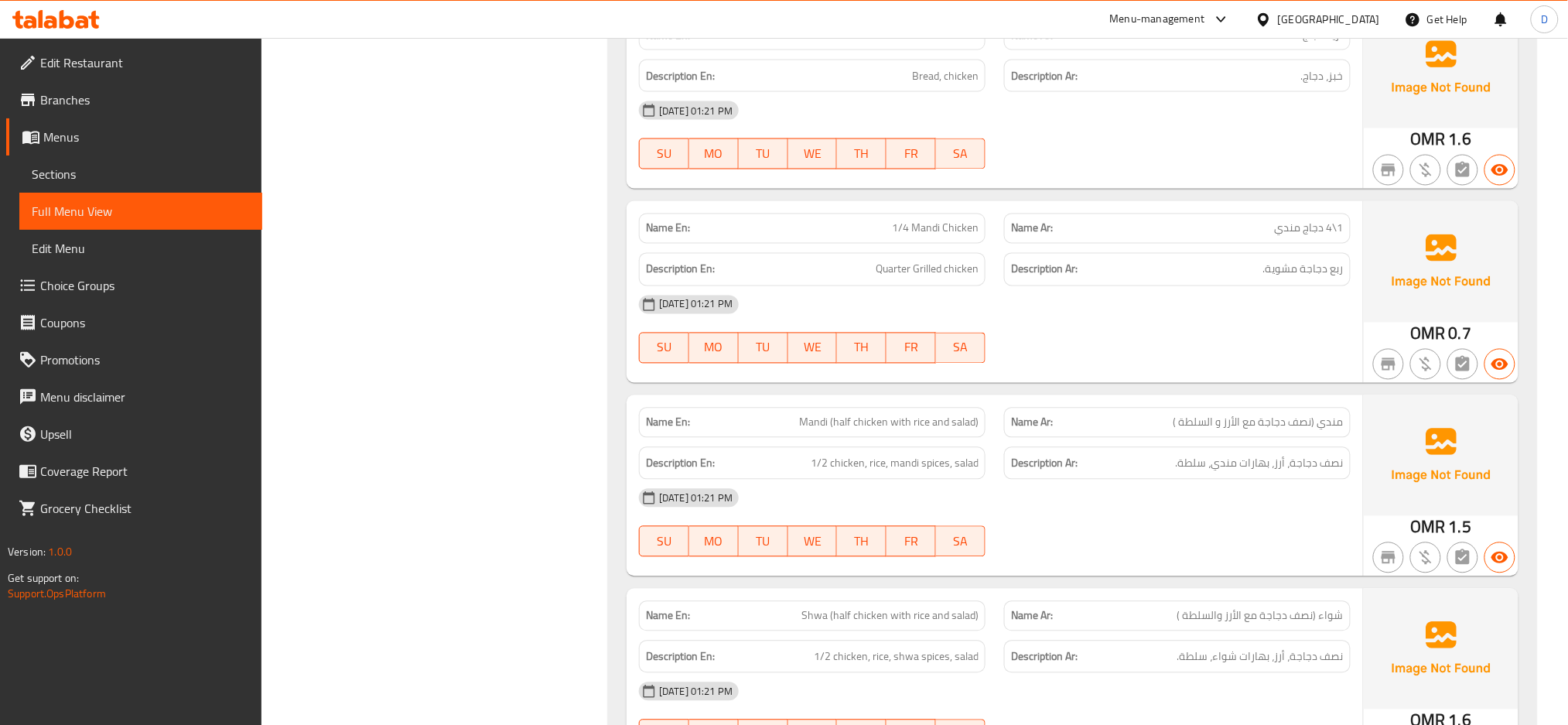
scroll to position [1161, 0]
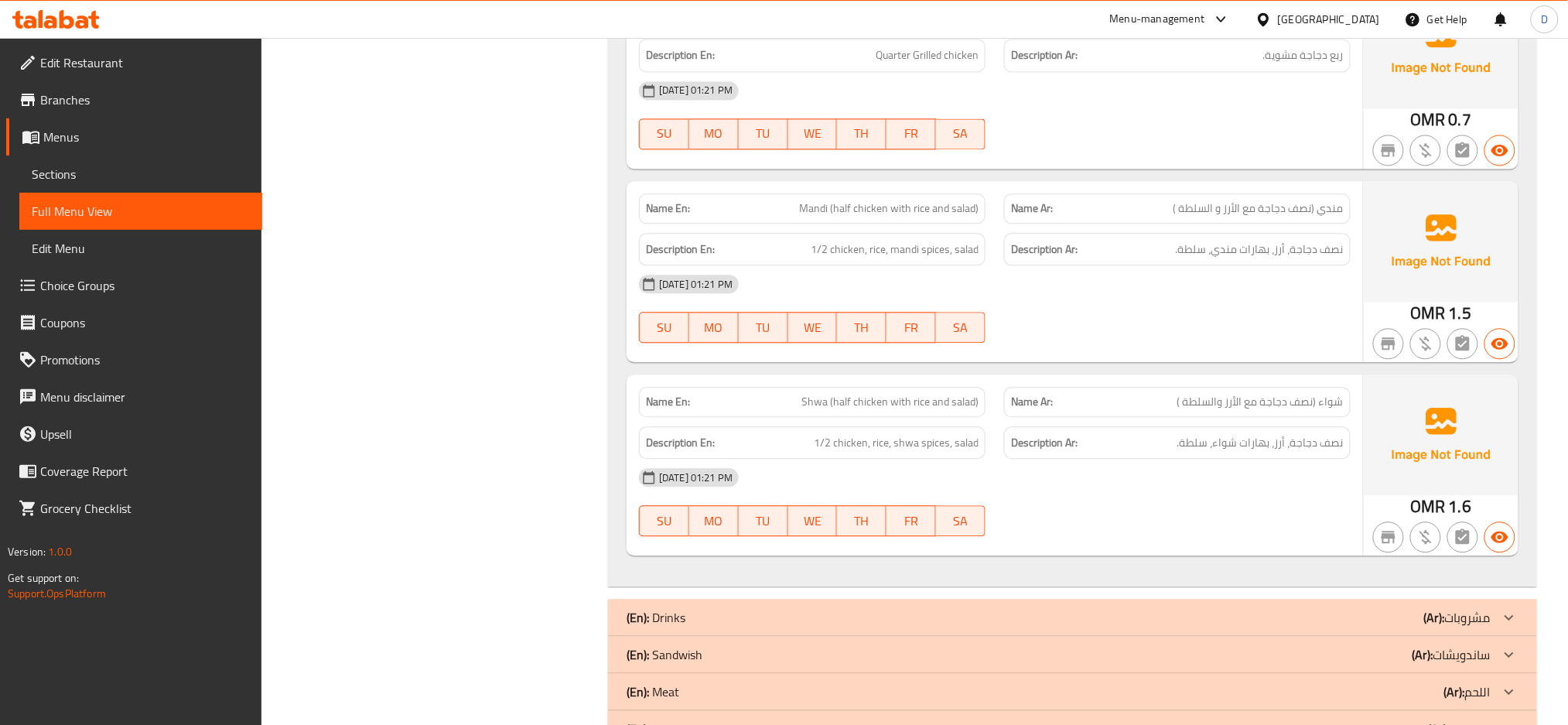
click at [1091, 405] on p "Name Ar: شواء (نصف دجاجة مع الأرز والسلطة )" at bounding box center [1177, 401] width 333 height 16
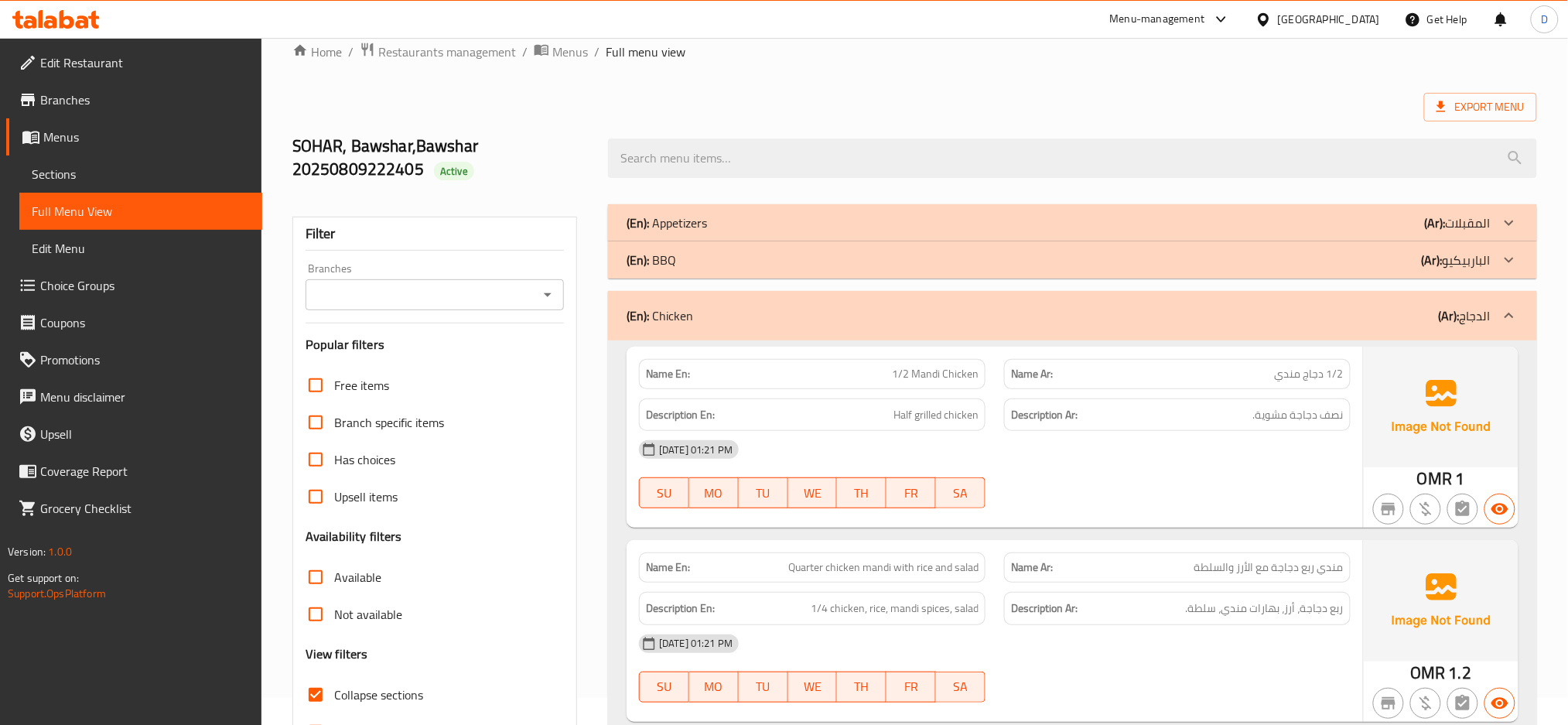
scroll to position [0, 0]
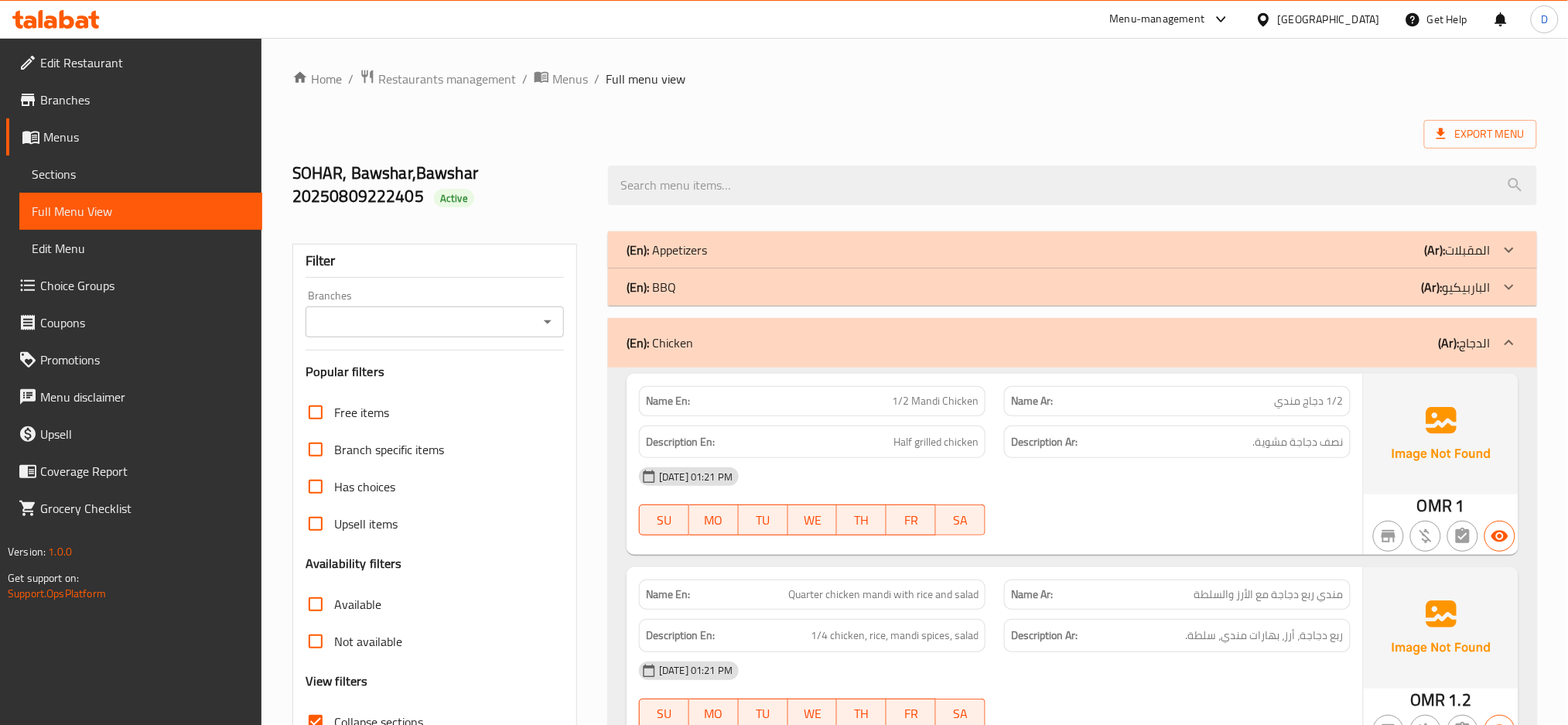
click at [695, 344] on div "(En): Chicken (Ar): الدجاج" at bounding box center [1059, 343] width 864 height 19
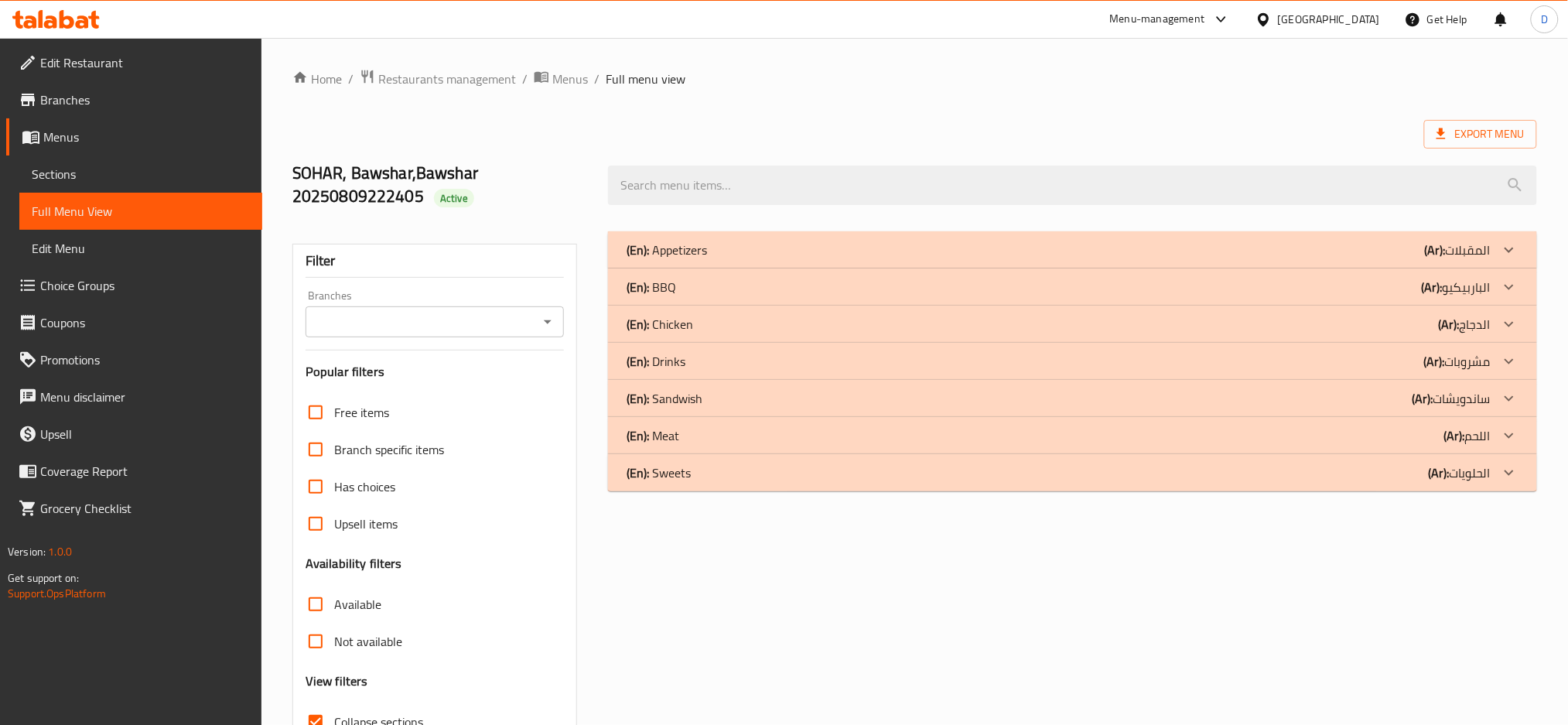
click at [1067, 268] on div "(En): Sandwish (Ar): ساندويشات" at bounding box center [1072, 250] width 929 height 37
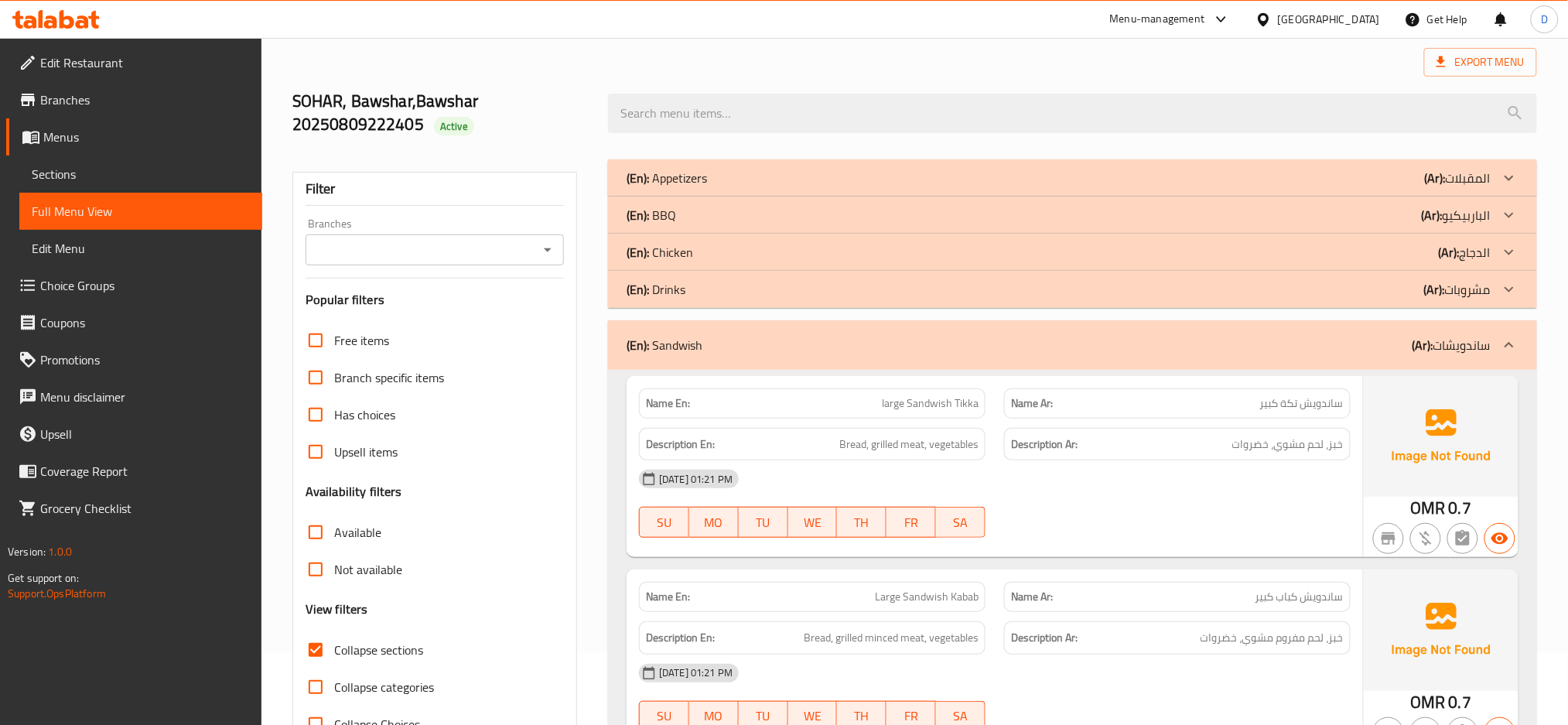
scroll to position [100, 0]
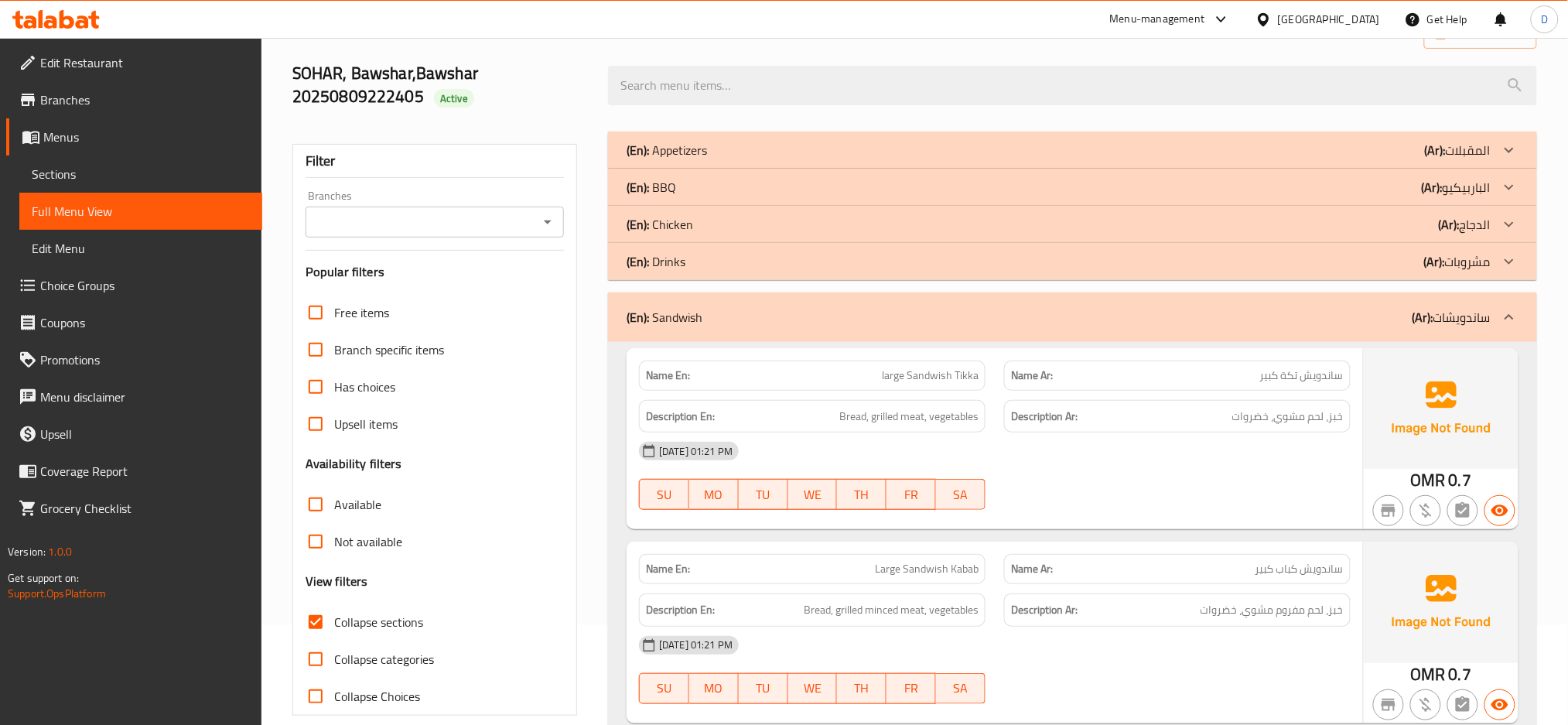
click at [1089, 322] on div "(En): Sandwish (Ar): ساندويشات" at bounding box center [1059, 317] width 864 height 19
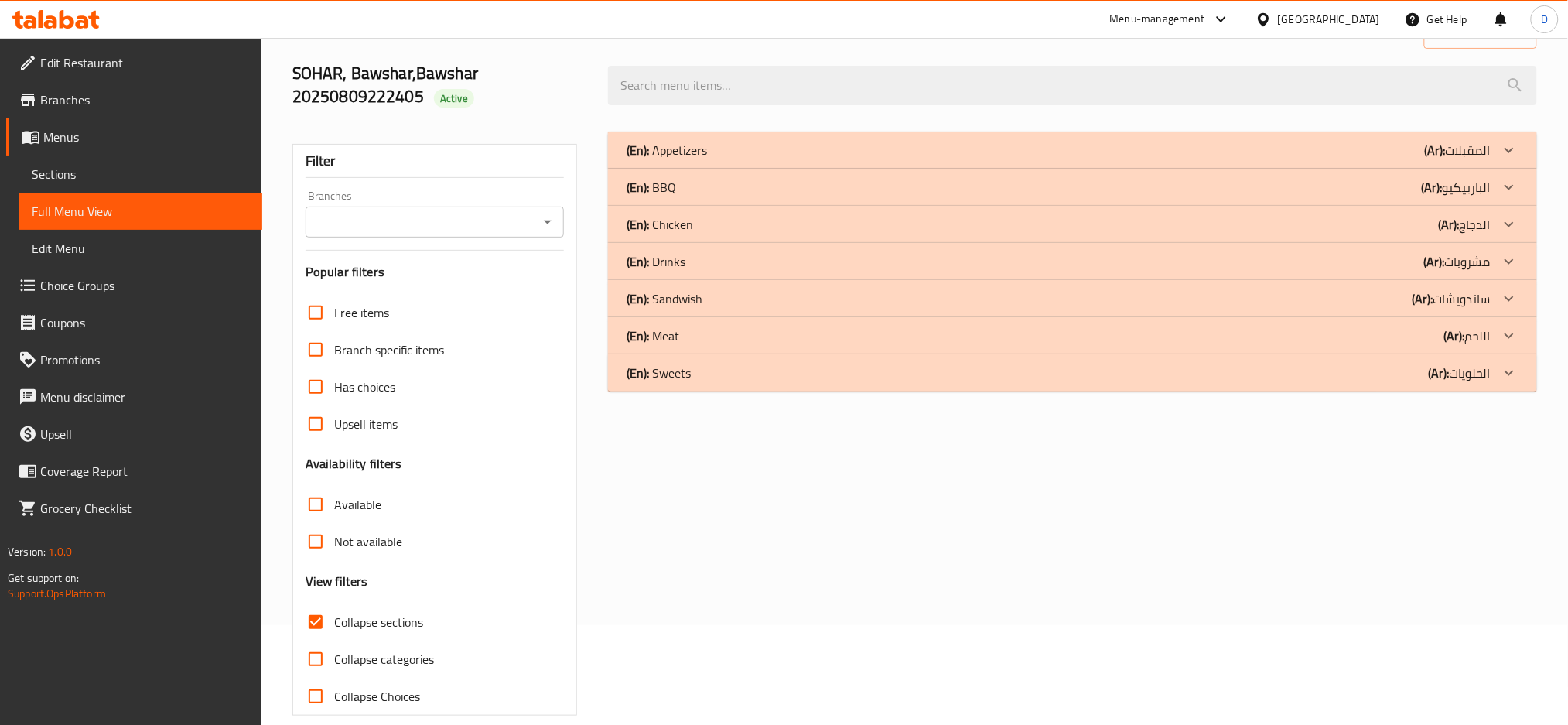
click at [1092, 159] on div "(En): BBQ (Ar): الباربيكيو" at bounding box center [1059, 150] width 864 height 19
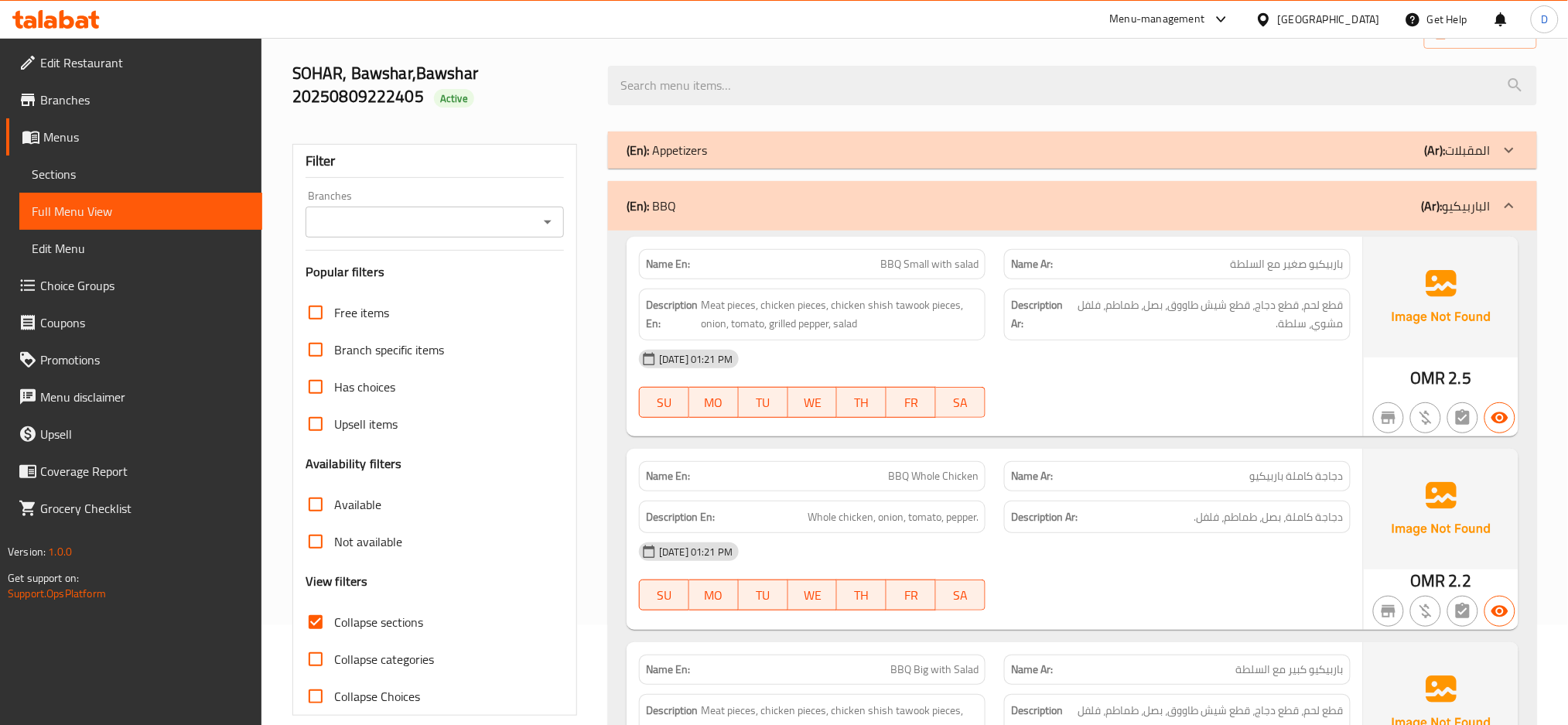
click at [957, 38] on div at bounding box center [784, 38] width 1568 height 1
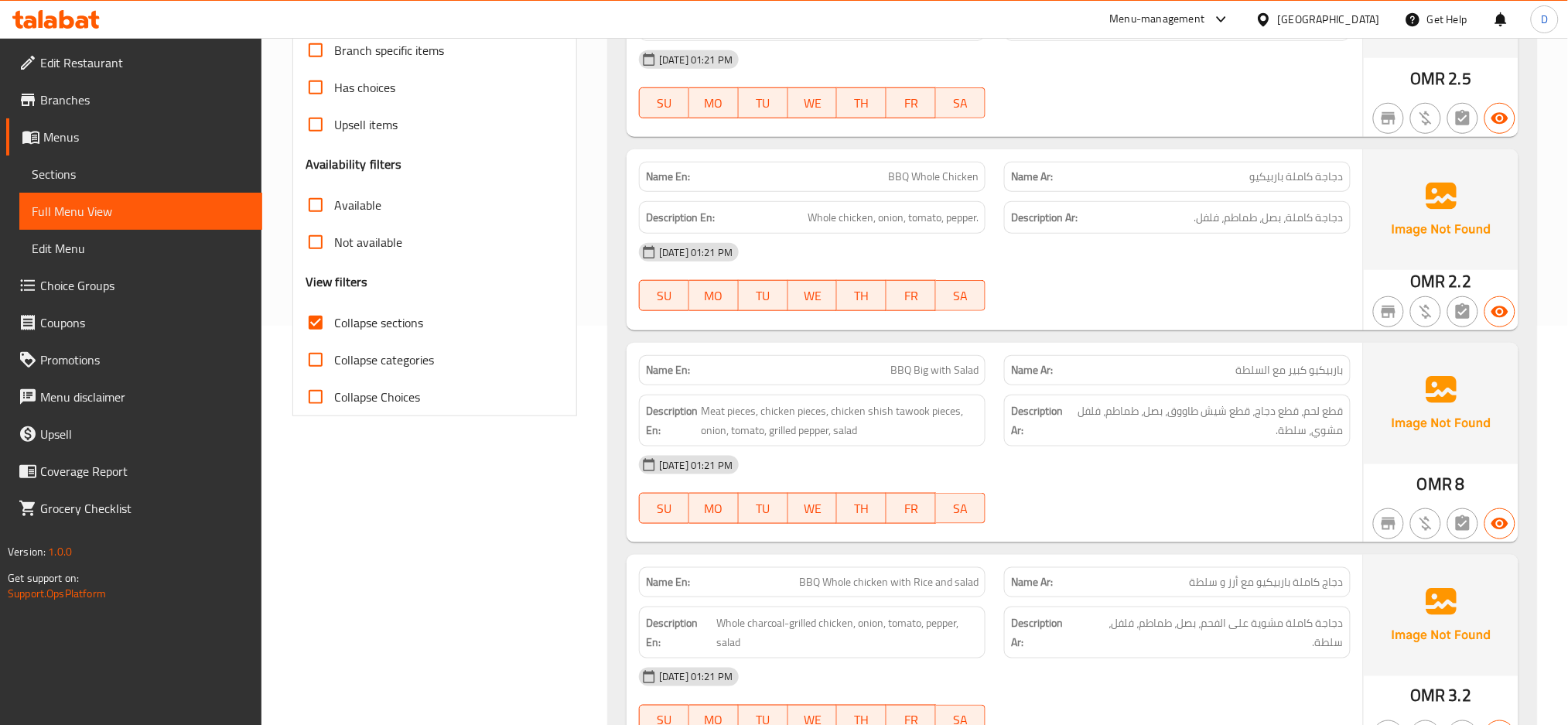
scroll to position [400, 0]
click at [1127, 168] on p "Name Ar: دجاجة كاملة باربيكيو" at bounding box center [1177, 175] width 333 height 16
